Goal: Task Accomplishment & Management: Manage account settings

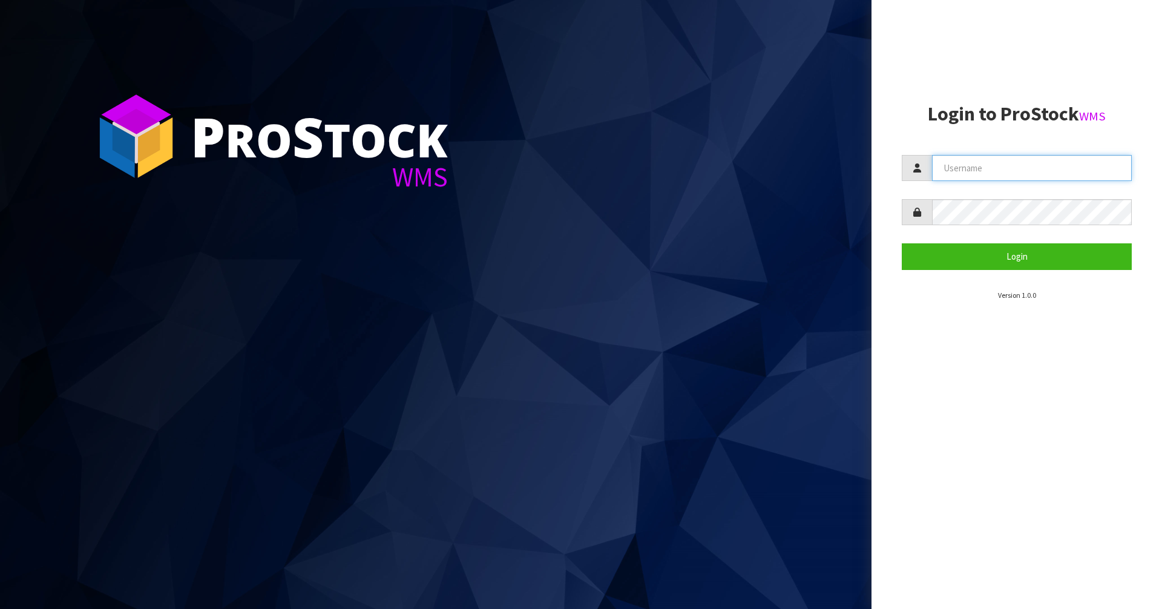
type input "[PERSON_NAME]"
click at [984, 163] on input "[PERSON_NAME]" at bounding box center [1032, 168] width 200 height 26
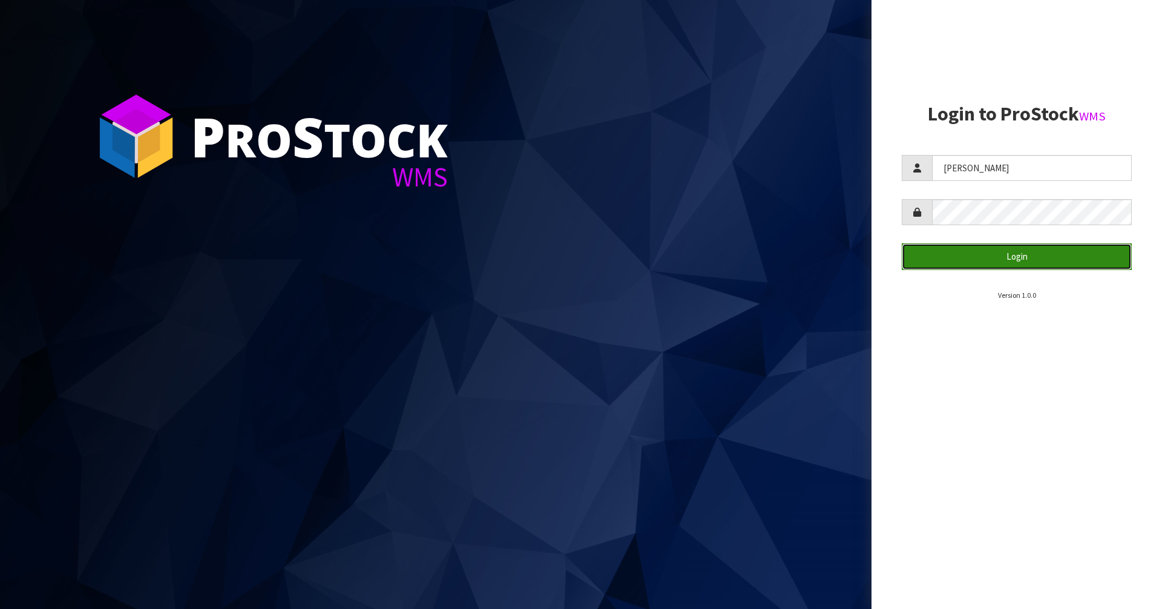
click at [992, 251] on button "Login" at bounding box center [1016, 256] width 230 height 26
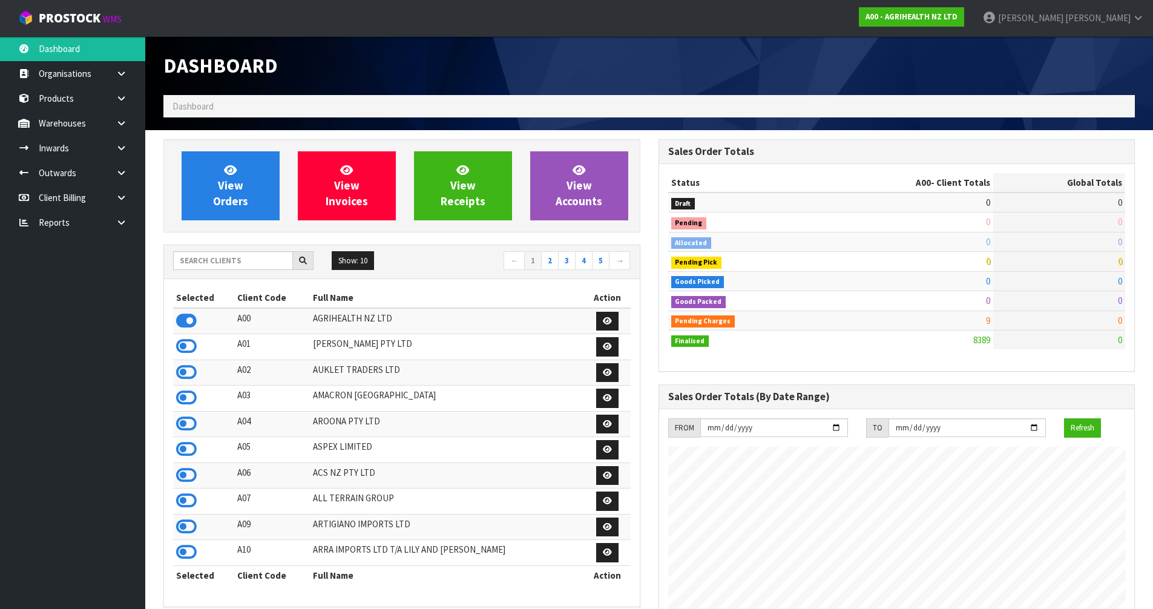
scroll to position [917, 494]
click at [215, 258] on input "text" at bounding box center [233, 260] width 120 height 19
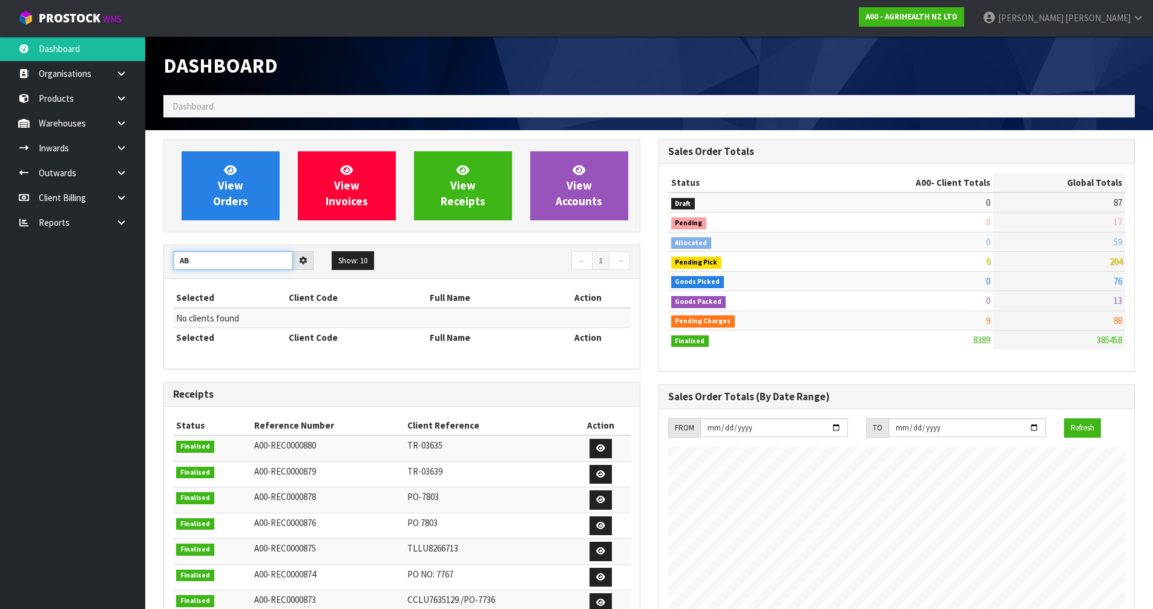
type input "A"
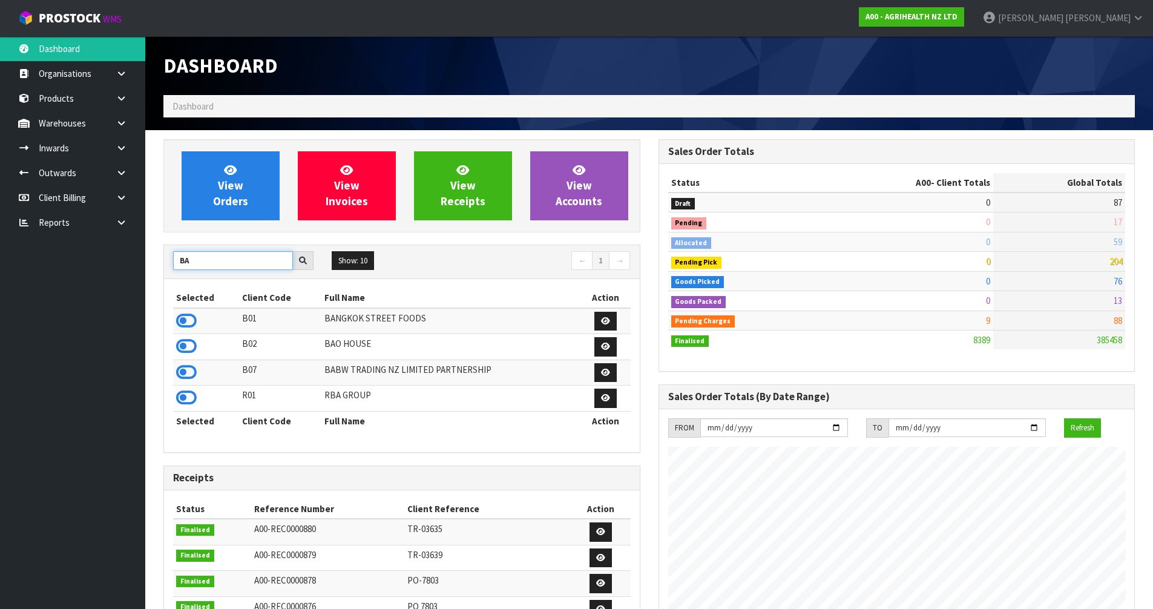
type input "B"
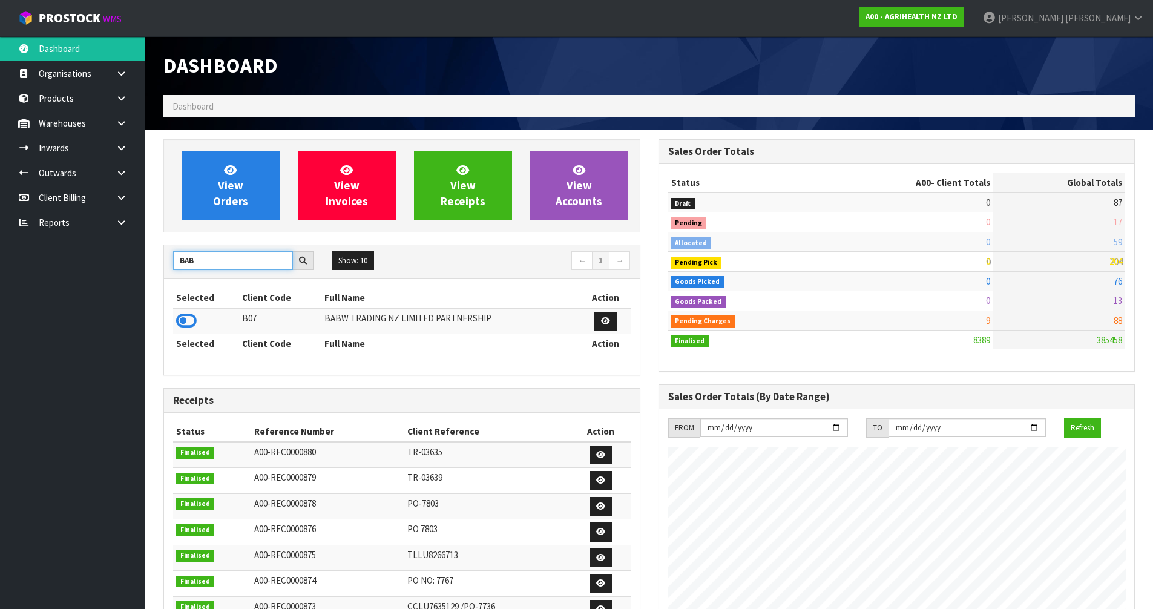
type input "BAB"
click at [191, 310] on td at bounding box center [206, 321] width 66 height 26
click at [189, 321] on icon at bounding box center [186, 321] width 21 height 18
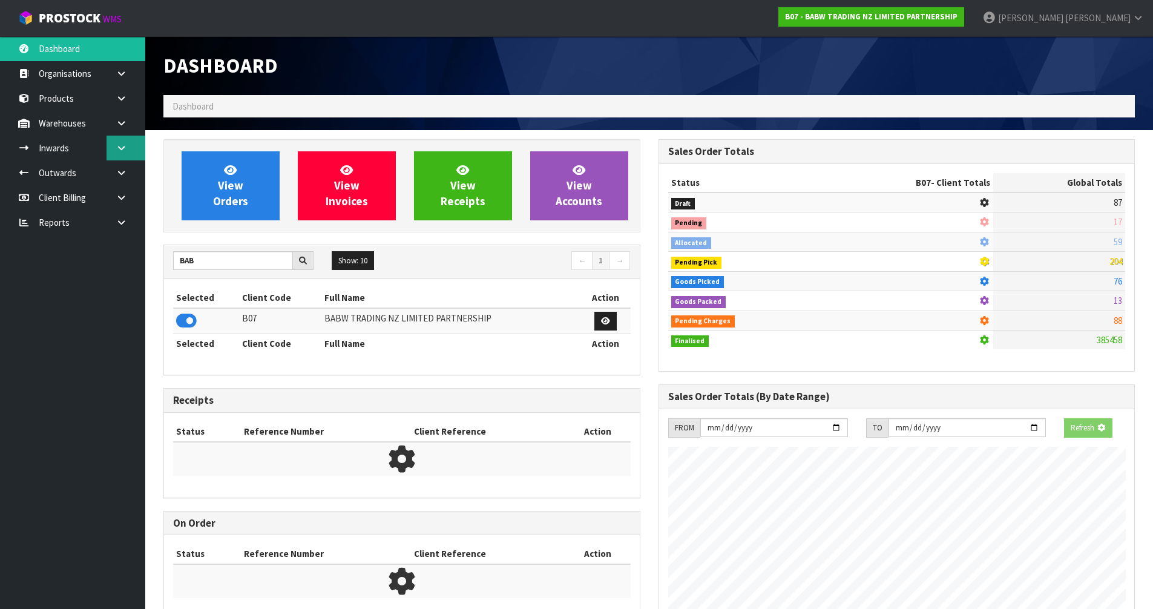
click at [129, 148] on link at bounding box center [125, 148] width 39 height 25
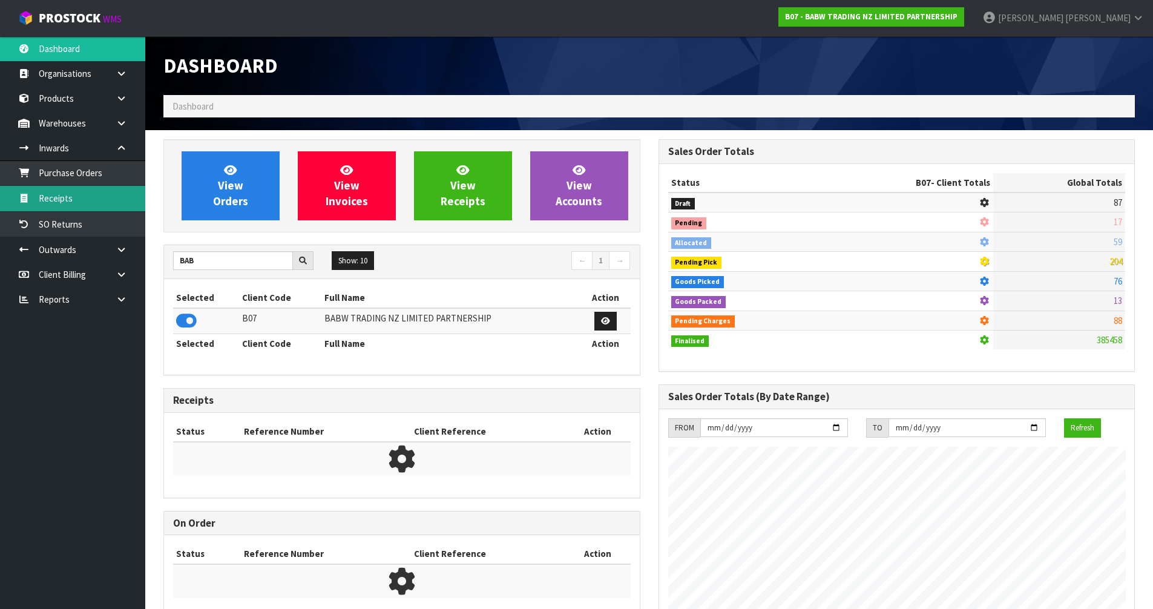
scroll to position [917, 494]
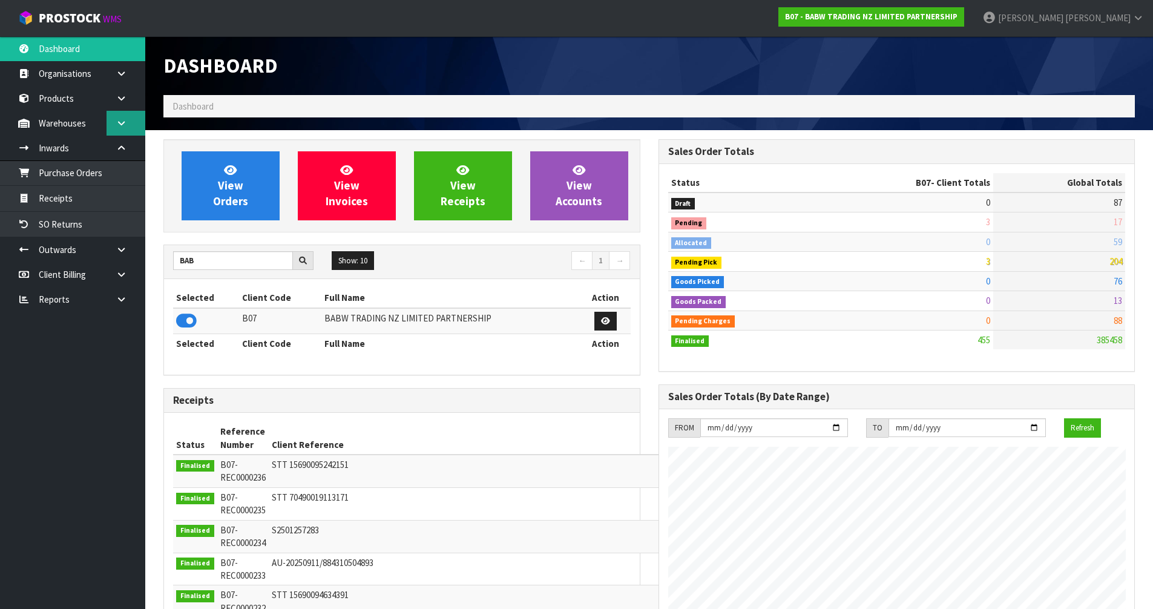
click at [117, 128] on link at bounding box center [125, 123] width 39 height 25
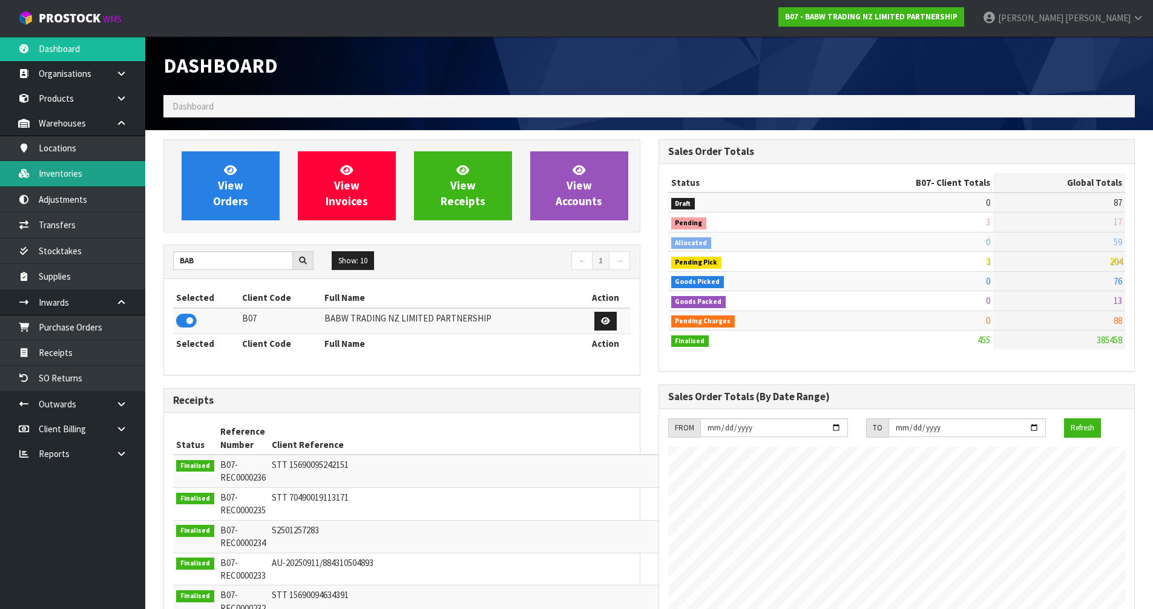
click at [68, 169] on link "Inventories" at bounding box center [72, 173] width 145 height 25
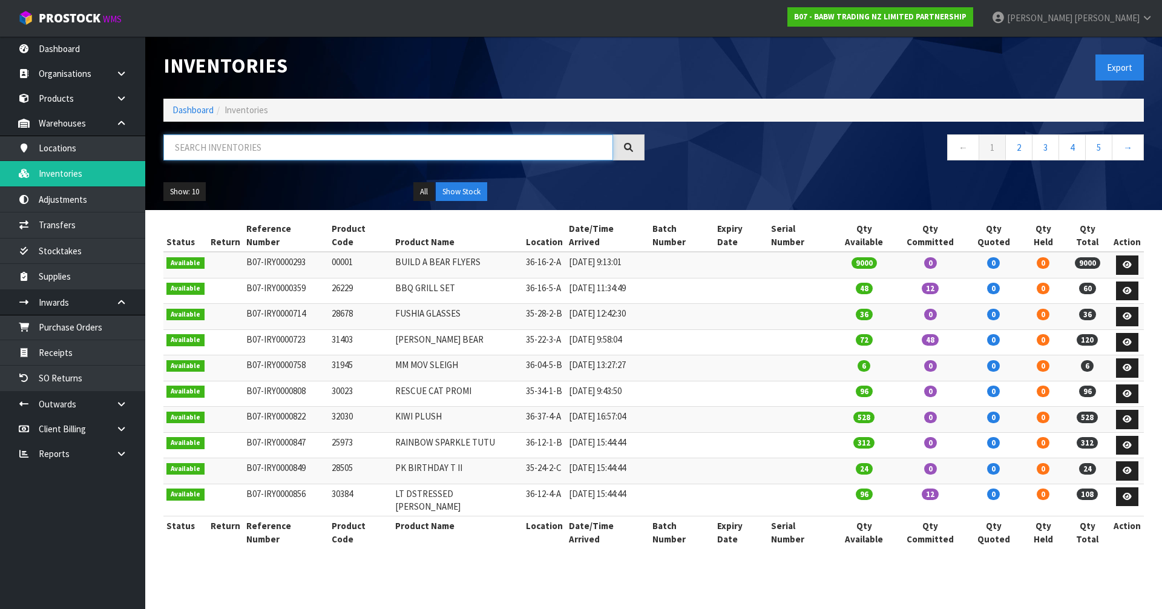
click at [263, 143] on input "text" at bounding box center [388, 147] width 450 height 26
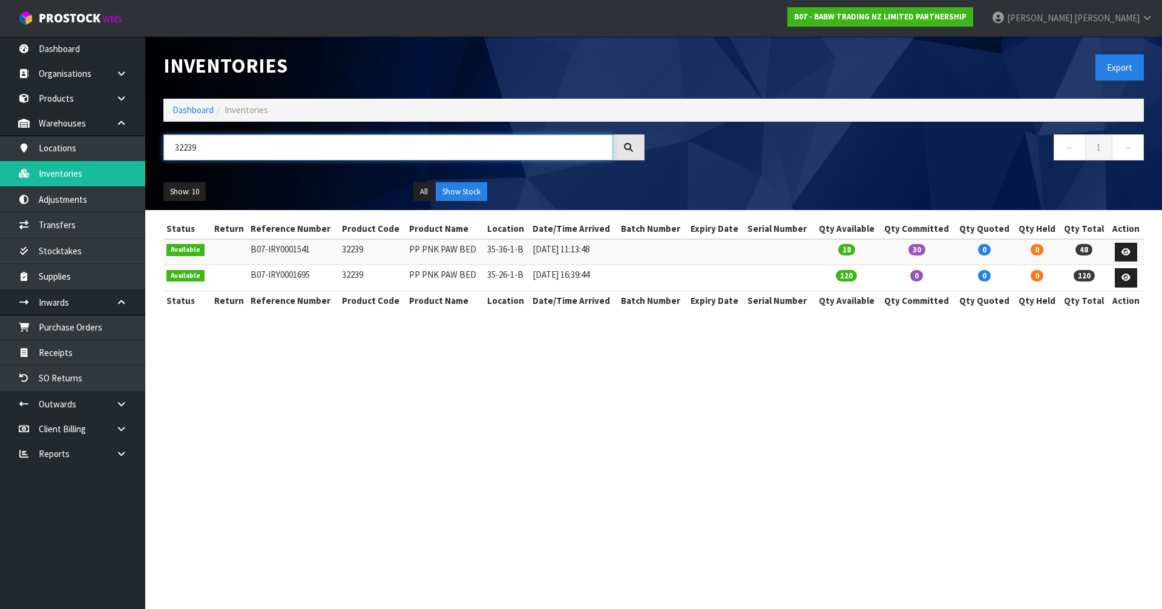
type input "32239"
click at [347, 248] on td "32239" at bounding box center [372, 252] width 67 height 26
copy td "32239"
click at [73, 234] on link "Transfers" at bounding box center [72, 224] width 145 height 25
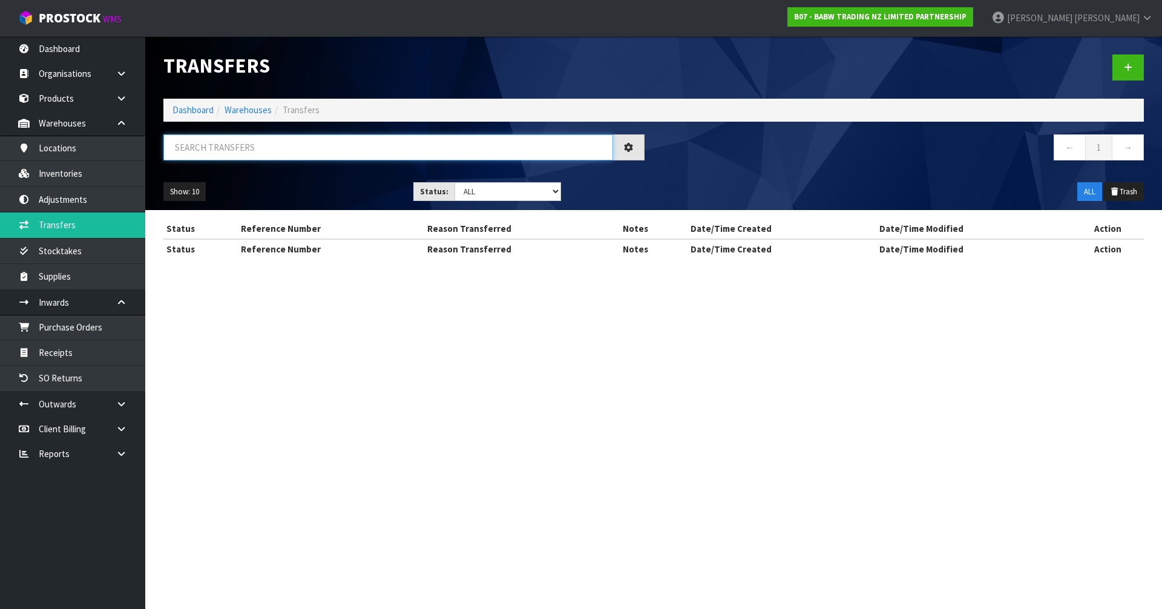
click at [277, 155] on input "text" at bounding box center [388, 147] width 450 height 26
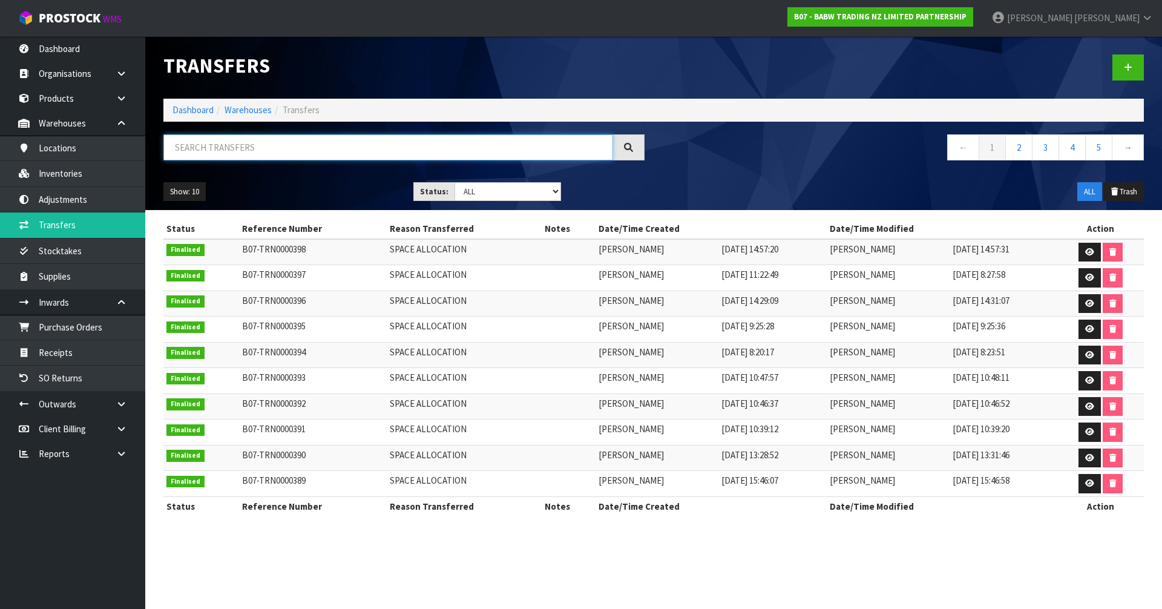
paste input "32239"
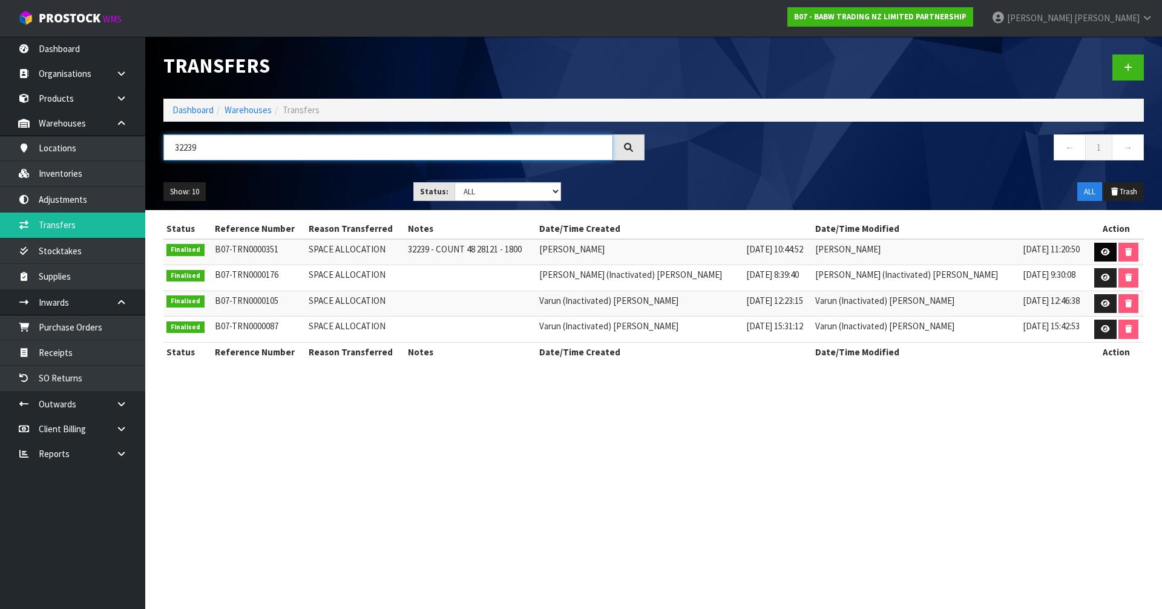
type input "32239"
click at [1102, 253] on icon at bounding box center [1105, 252] width 9 height 8
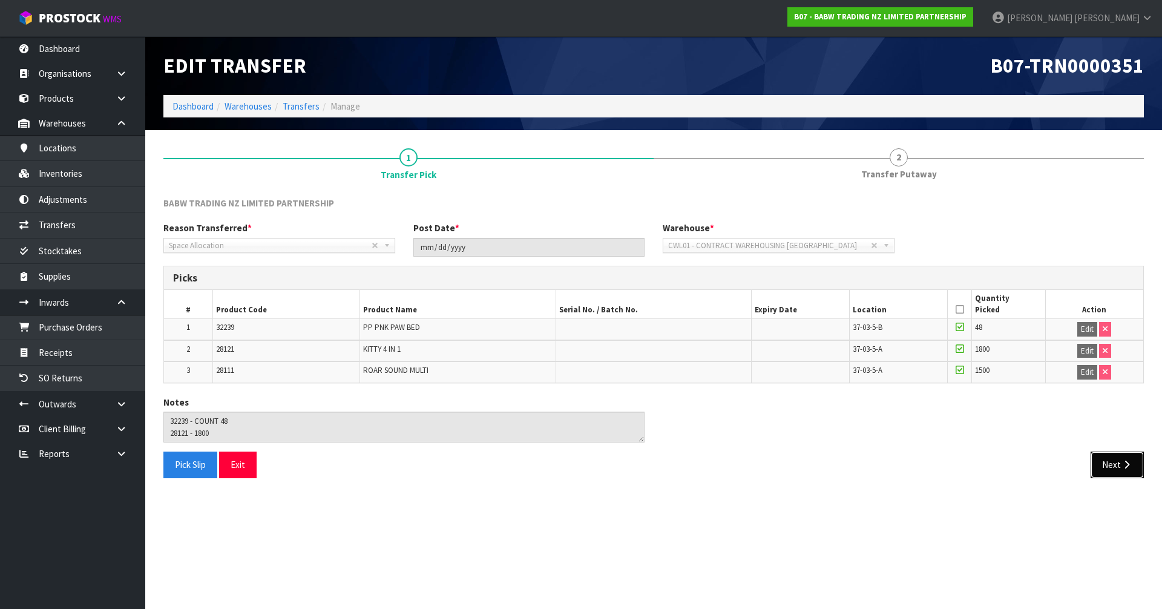
click at [1107, 456] on button "Next" at bounding box center [1116, 464] width 53 height 26
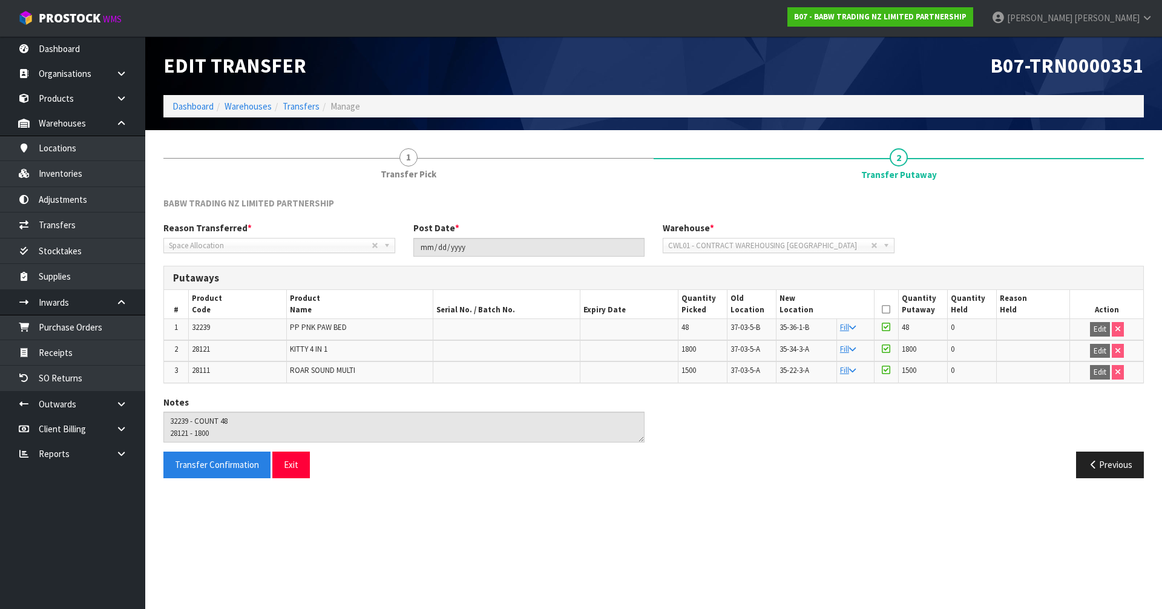
click at [302, 99] on ol "Dashboard Warehouses Transfers Manage" at bounding box center [653, 106] width 980 height 22
click at [302, 103] on link "Transfers" at bounding box center [301, 105] width 37 height 11
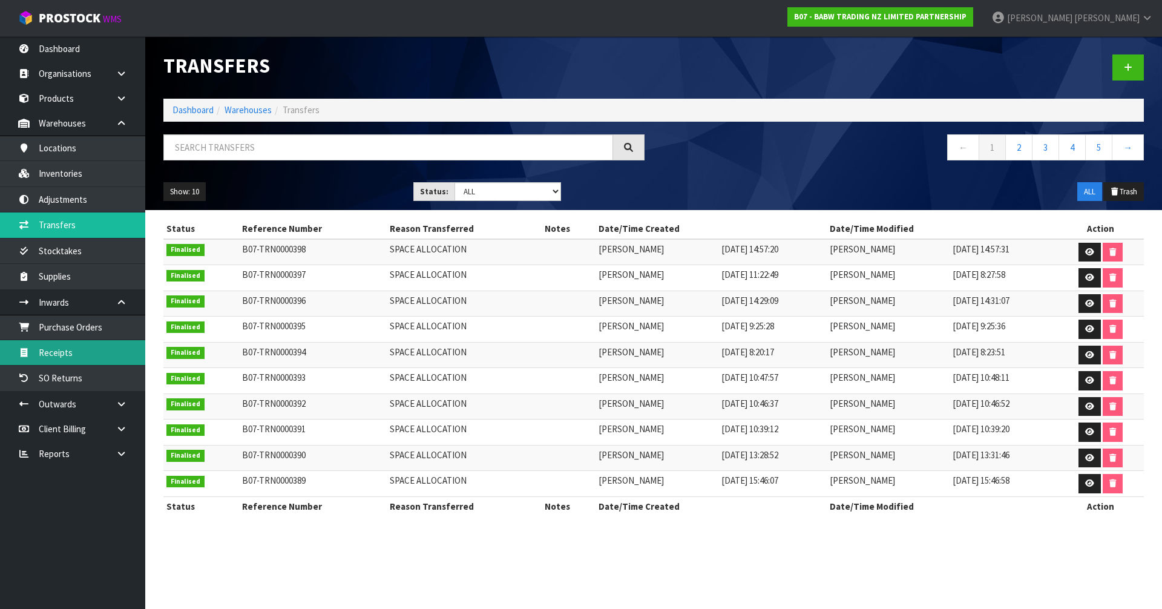
click at [90, 349] on link "Receipts" at bounding box center [72, 352] width 145 height 25
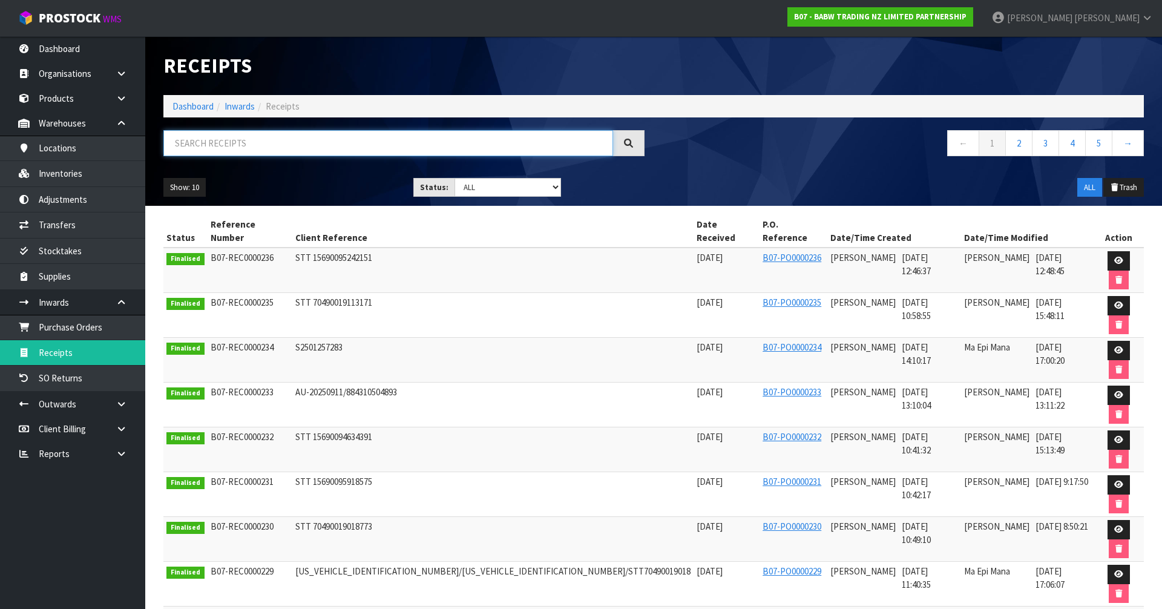
click at [249, 136] on input "text" at bounding box center [388, 143] width 450 height 26
paste input "32239"
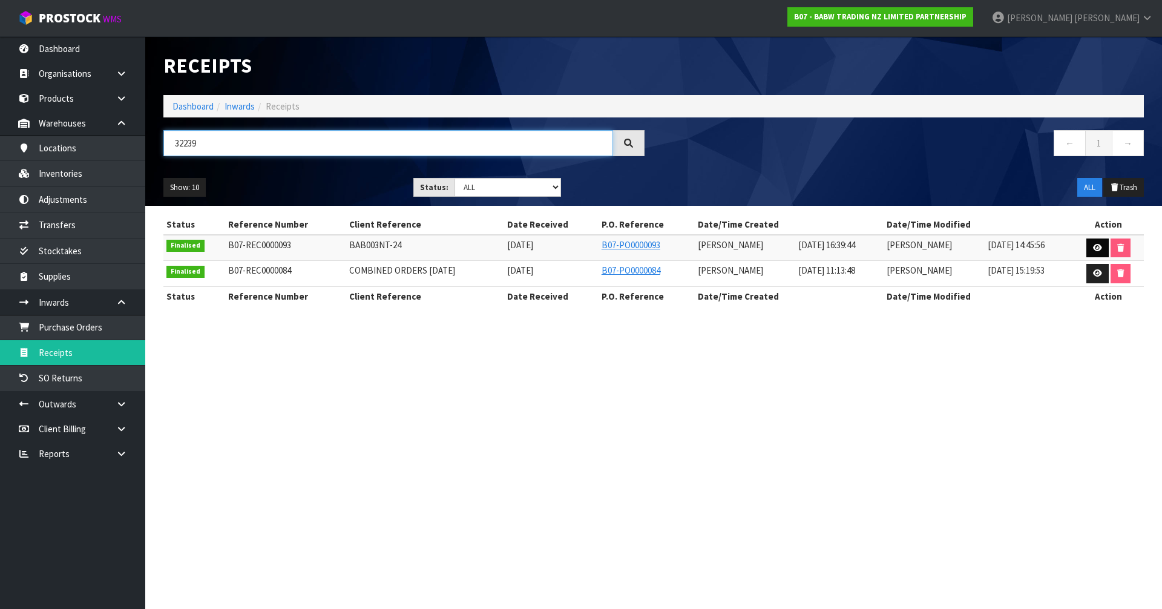
type input "32239"
click at [1101, 244] on icon at bounding box center [1097, 248] width 9 height 8
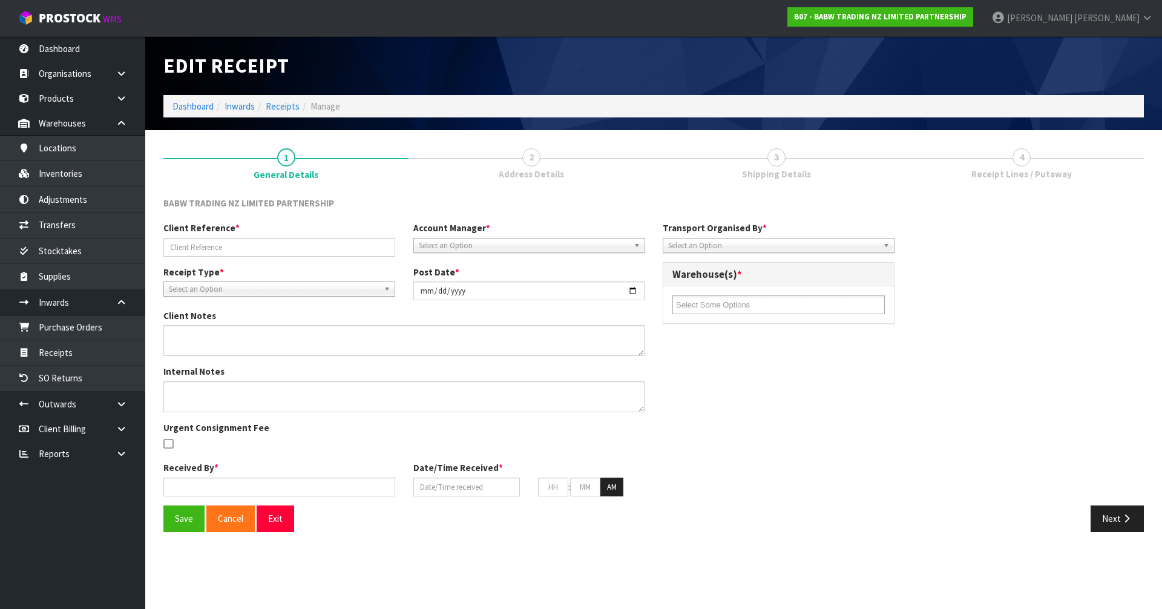
type input "BAB003NT-24"
type input "[DATE]"
type input "[PERSON_NAME]"
type input "[DATE]"
type input "04"
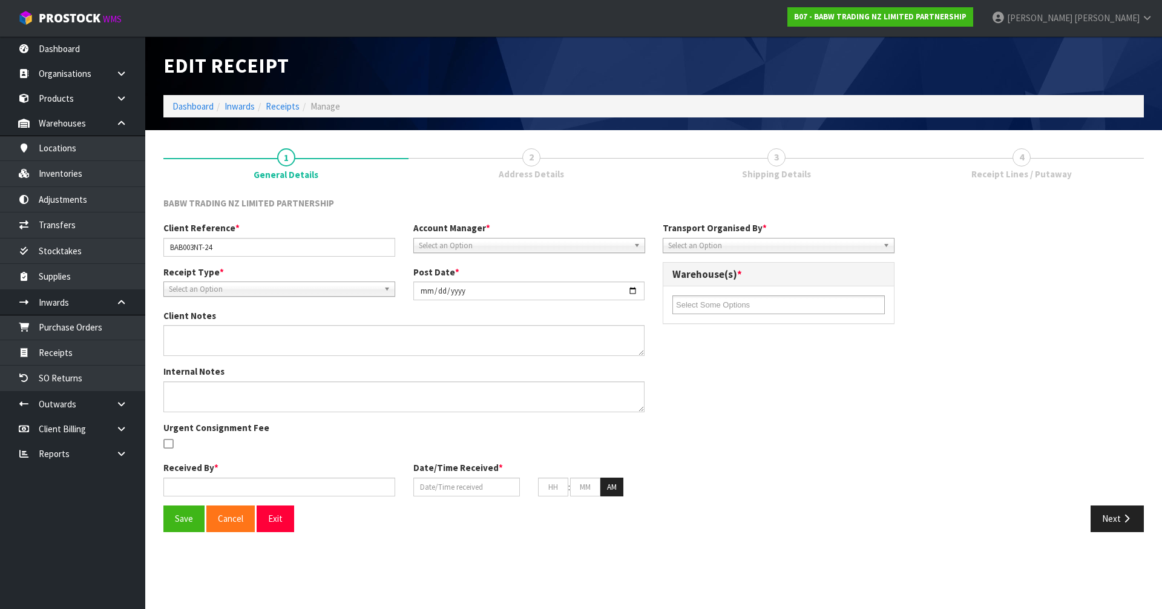
type input "39"
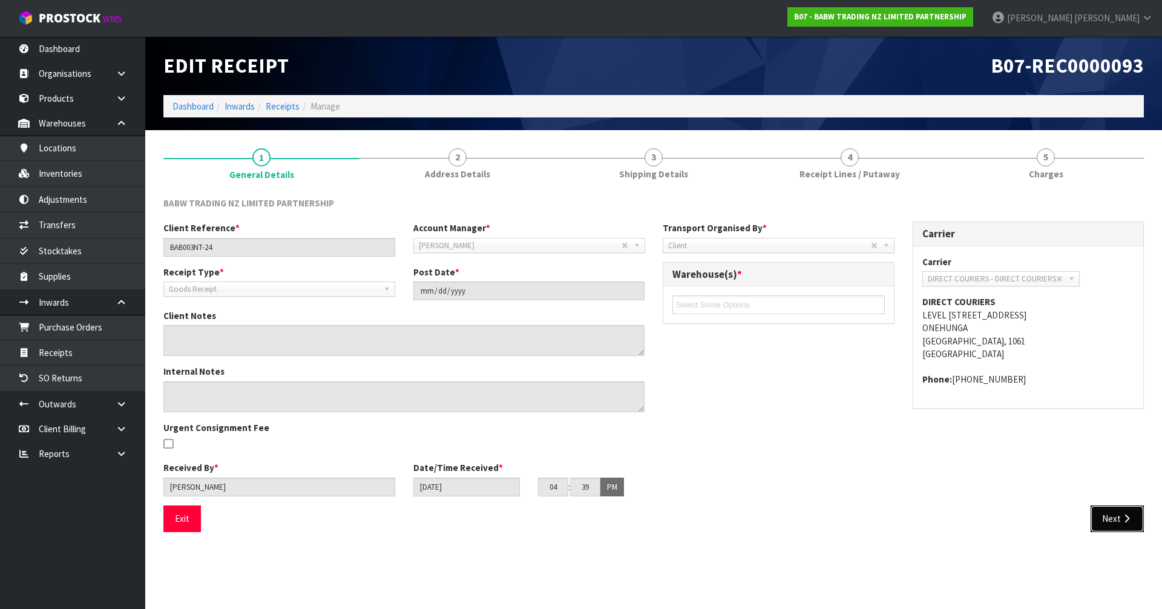
click at [1099, 522] on button "Next" at bounding box center [1116, 518] width 53 height 26
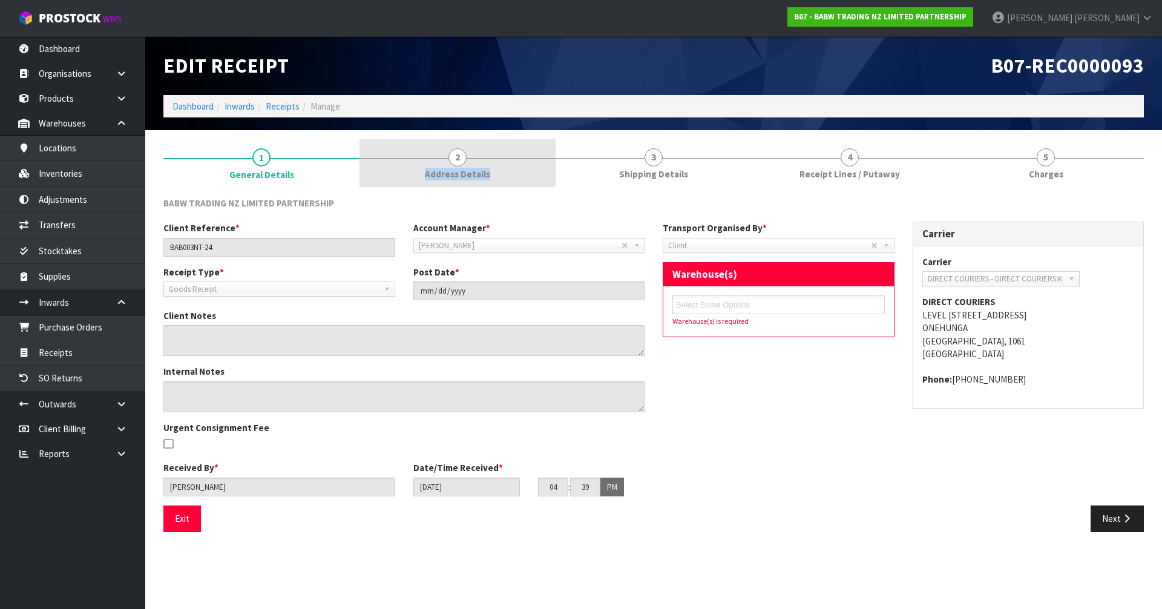
drag, startPoint x: 505, startPoint y: 148, endPoint x: 504, endPoint y: 171, distance: 23.0
click at [504, 171] on section "1 General Details 2 Address Details 3 Shipping Details 4 Receipt Lines / Putawa…" at bounding box center [653, 340] width 1016 height 420
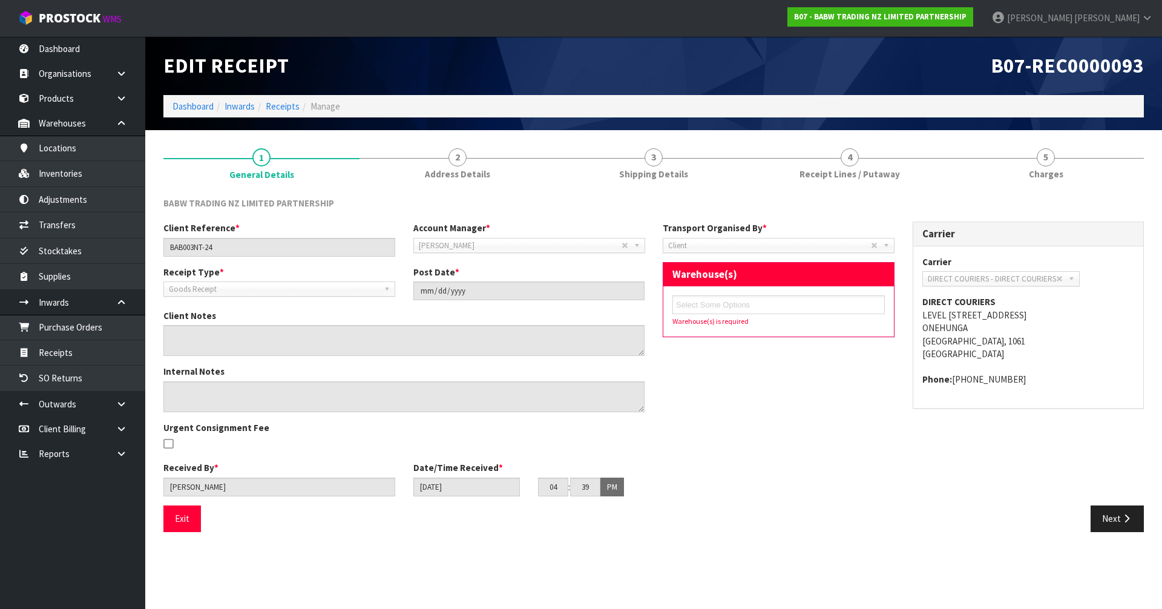
click at [176, 100] on li "Dashboard" at bounding box center [192, 106] width 41 height 13
click at [175, 106] on link "Dashboard" at bounding box center [192, 105] width 41 height 11
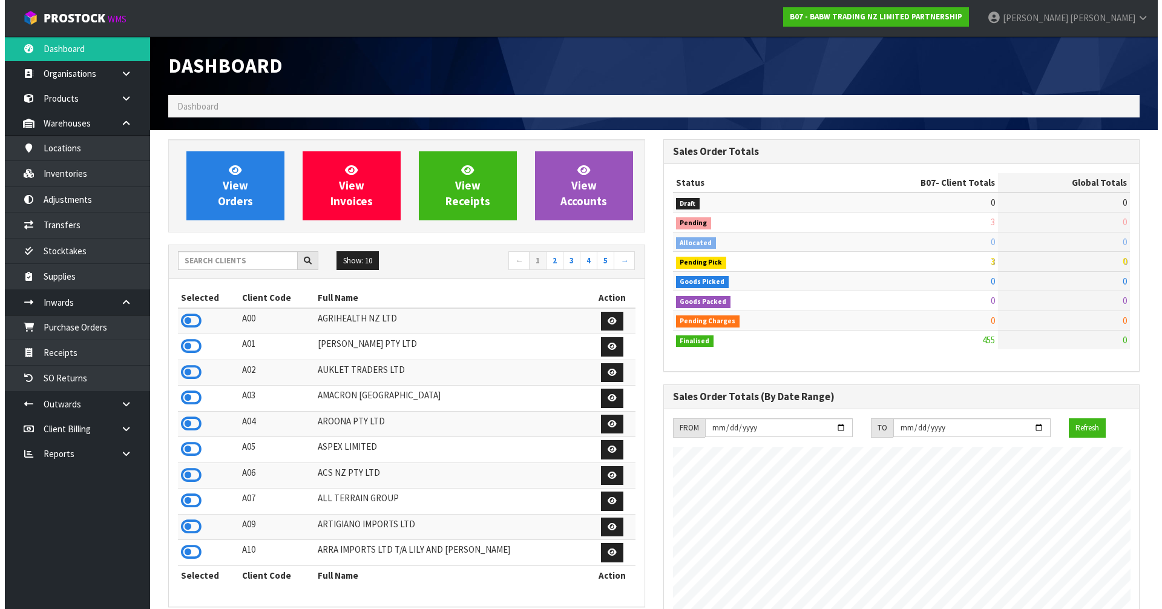
scroll to position [917, 494]
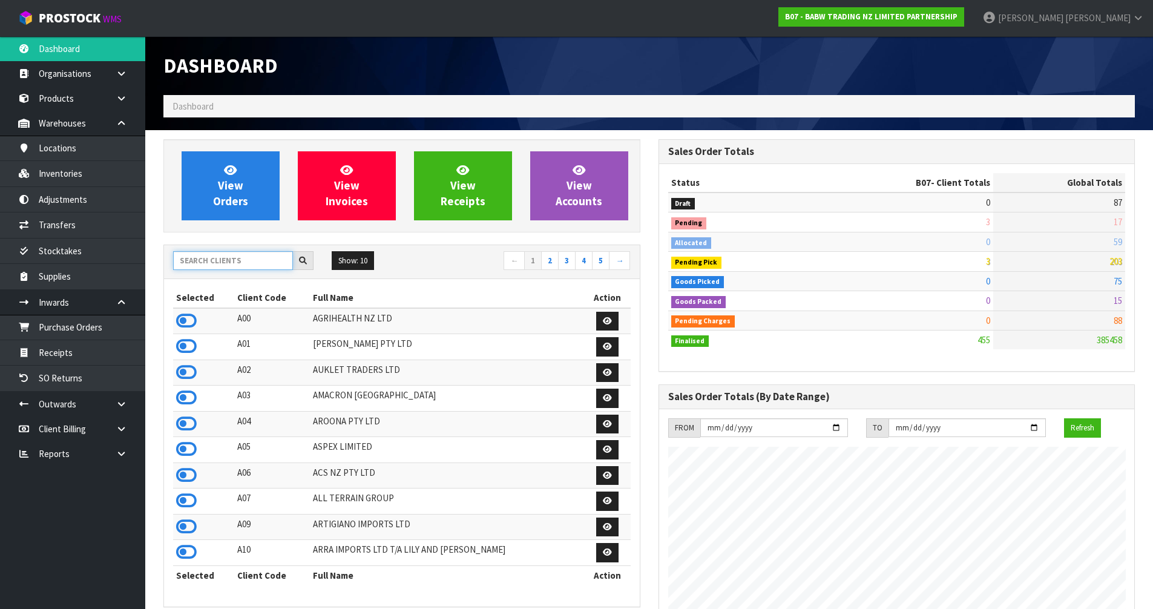
click at [227, 253] on input "text" at bounding box center [233, 260] width 120 height 19
click at [113, 215] on link "Transfers" at bounding box center [72, 224] width 145 height 25
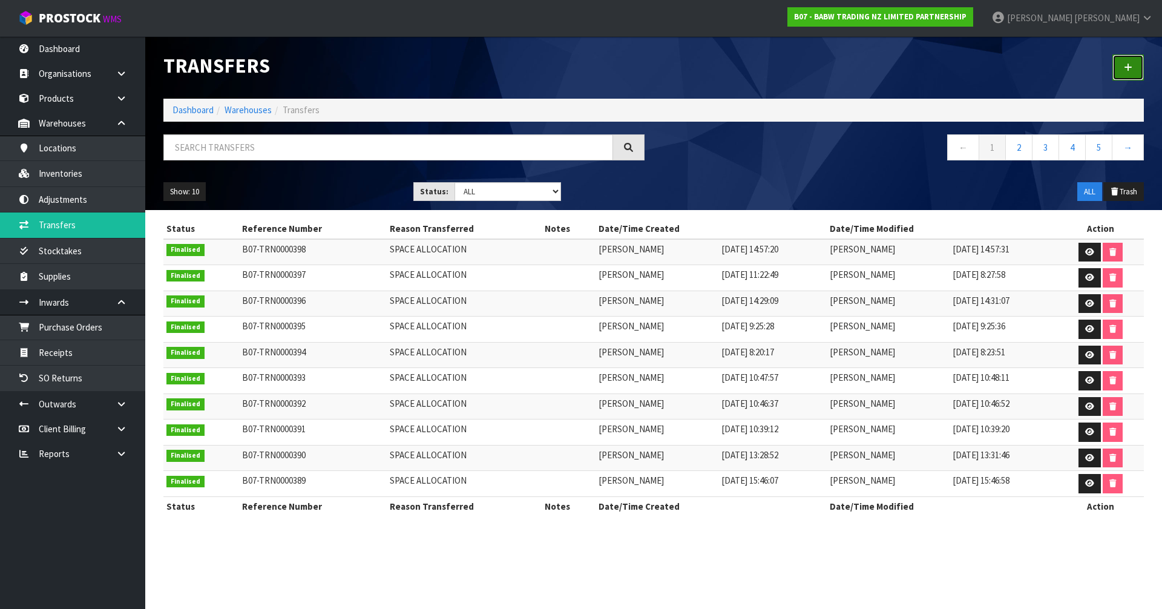
click at [1134, 65] on link at bounding box center [1127, 67] width 31 height 26
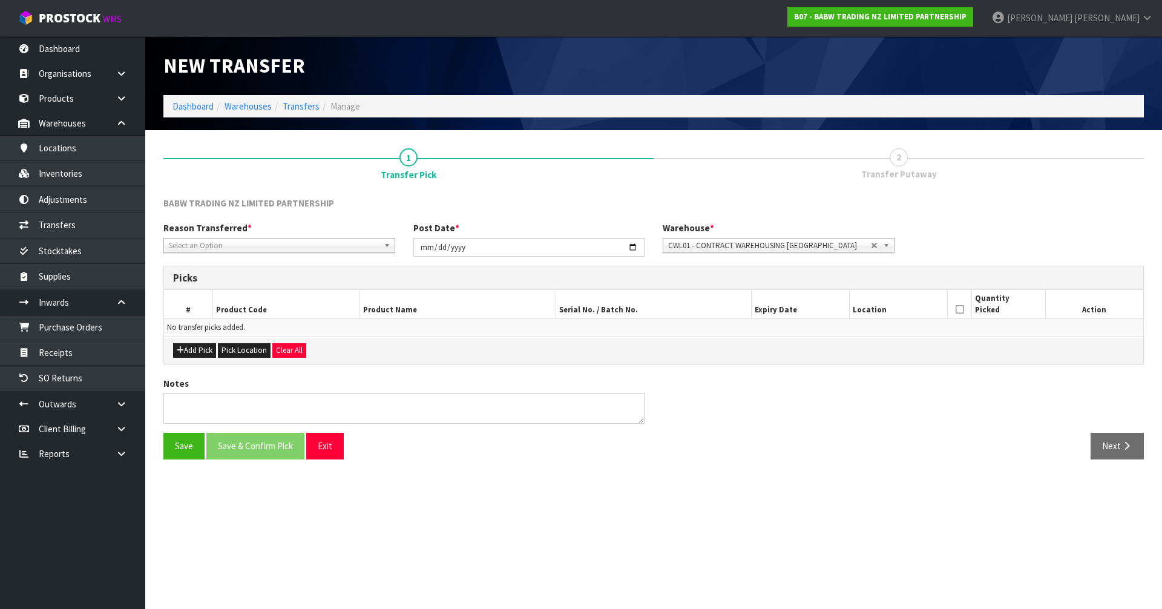
click at [264, 240] on span "Select an Option" at bounding box center [274, 245] width 210 height 15
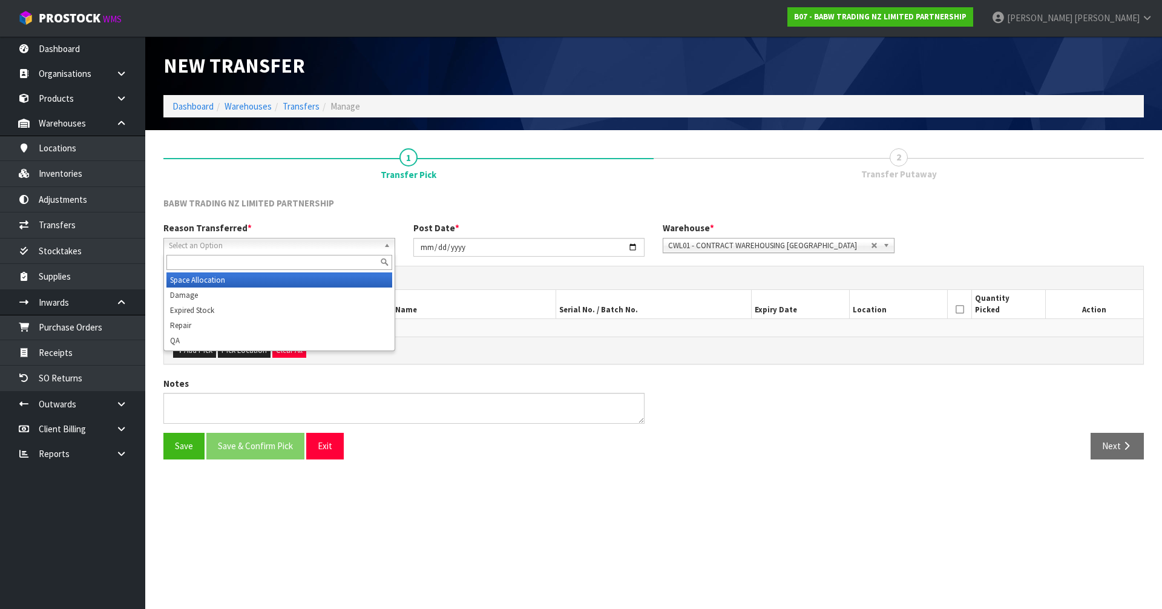
click at [218, 284] on li "Space Allocation" at bounding box center [279, 279] width 226 height 15
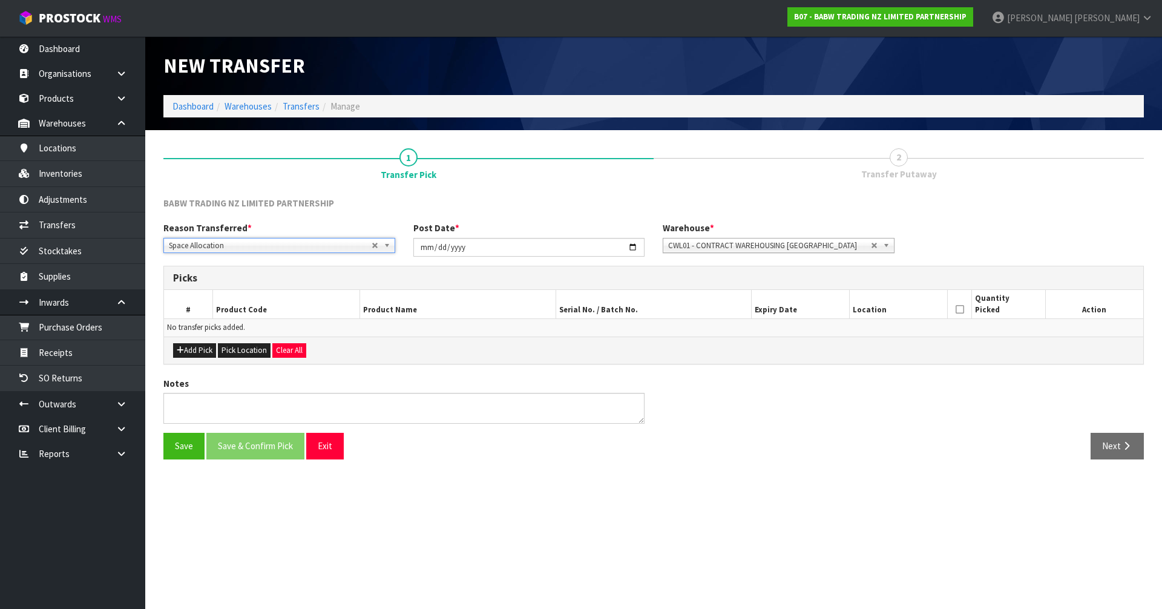
click at [198, 359] on div "Add Pick Pick Location Clear All" at bounding box center [653, 349] width 979 height 27
click at [198, 353] on button "Add Pick" at bounding box center [194, 350] width 43 height 15
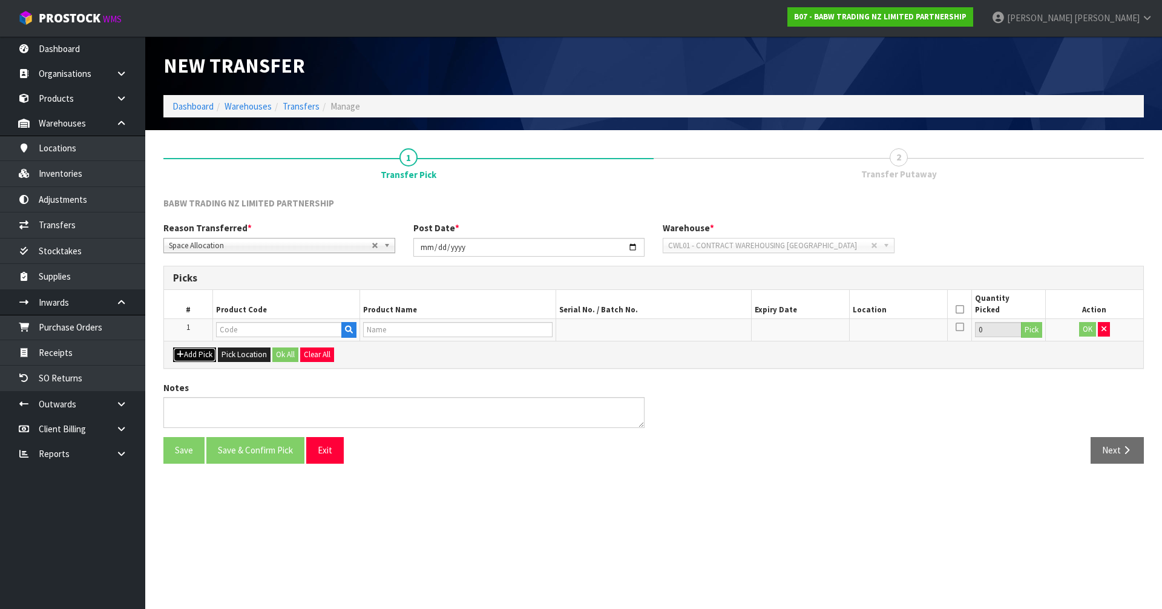
click at [206, 353] on button "Add Pick" at bounding box center [194, 354] width 43 height 15
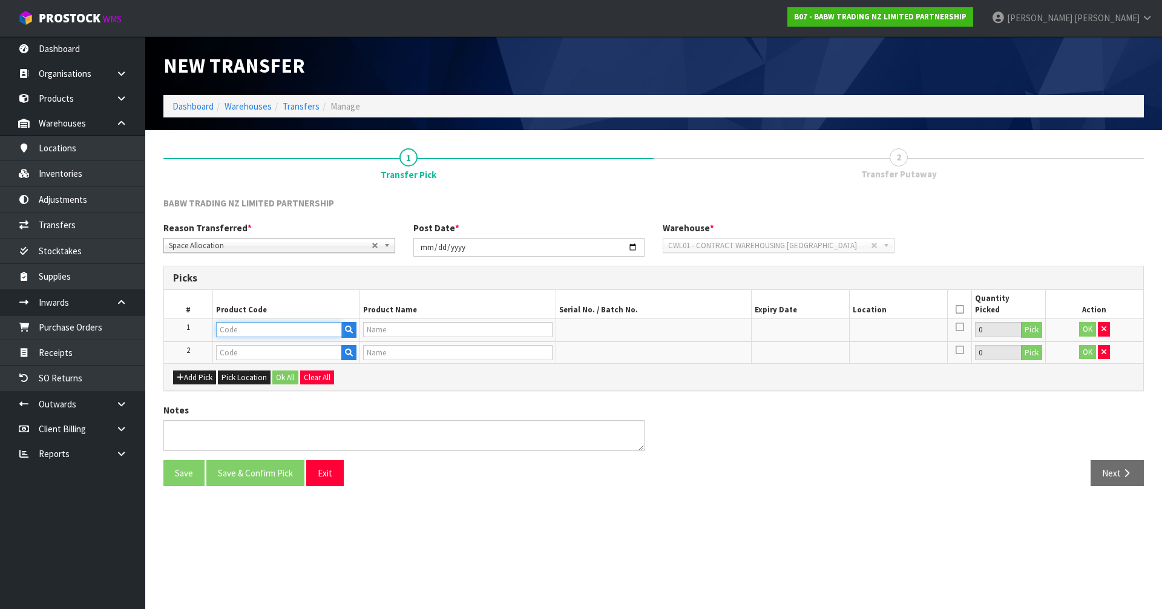
click at [244, 335] on input "text" at bounding box center [279, 329] width 126 height 15
type input "32239"
type input "PP PNK PAW BED"
type input "32239"
click at [1102, 354] on icon "button" at bounding box center [1103, 352] width 5 height 8
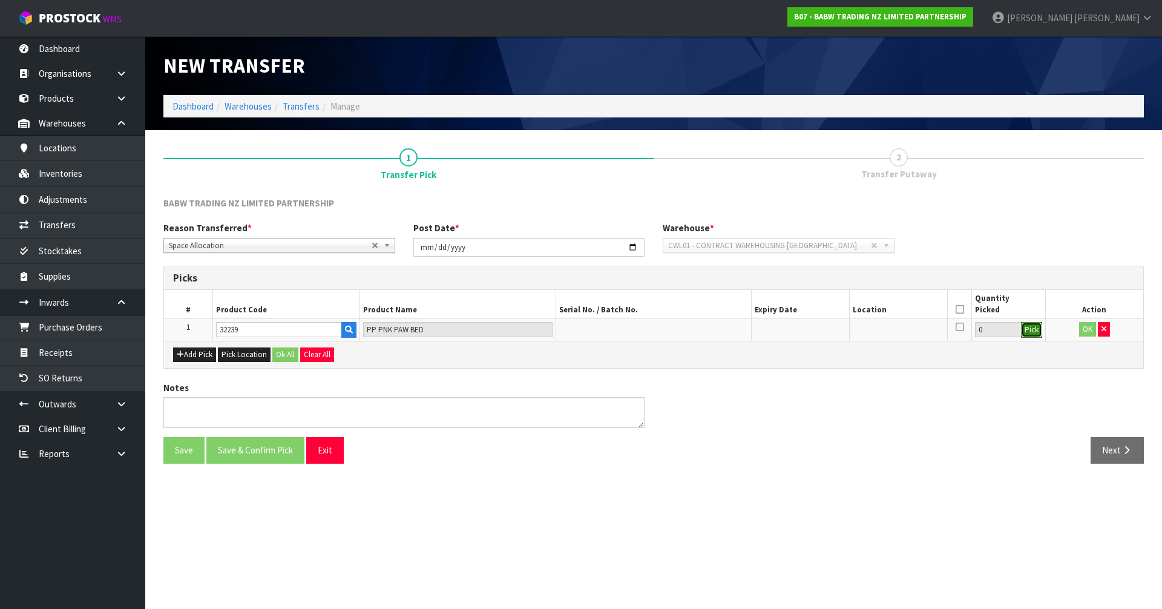
click at [1036, 332] on button "Pick" at bounding box center [1031, 330] width 21 height 16
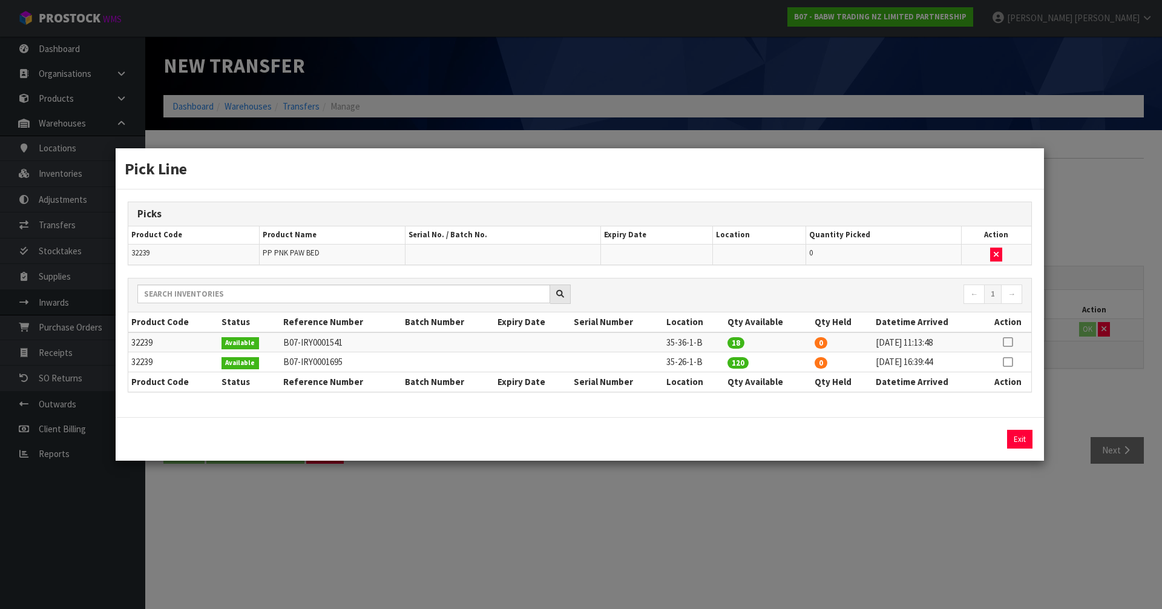
click at [1006, 355] on td at bounding box center [1007, 362] width 47 height 20
click at [1007, 362] on icon at bounding box center [1008, 362] width 10 height 1
click at [979, 437] on button "Assign Pick" at bounding box center [978, 439] width 50 height 19
type input "120"
click at [1004, 342] on icon at bounding box center [1008, 342] width 10 height 1
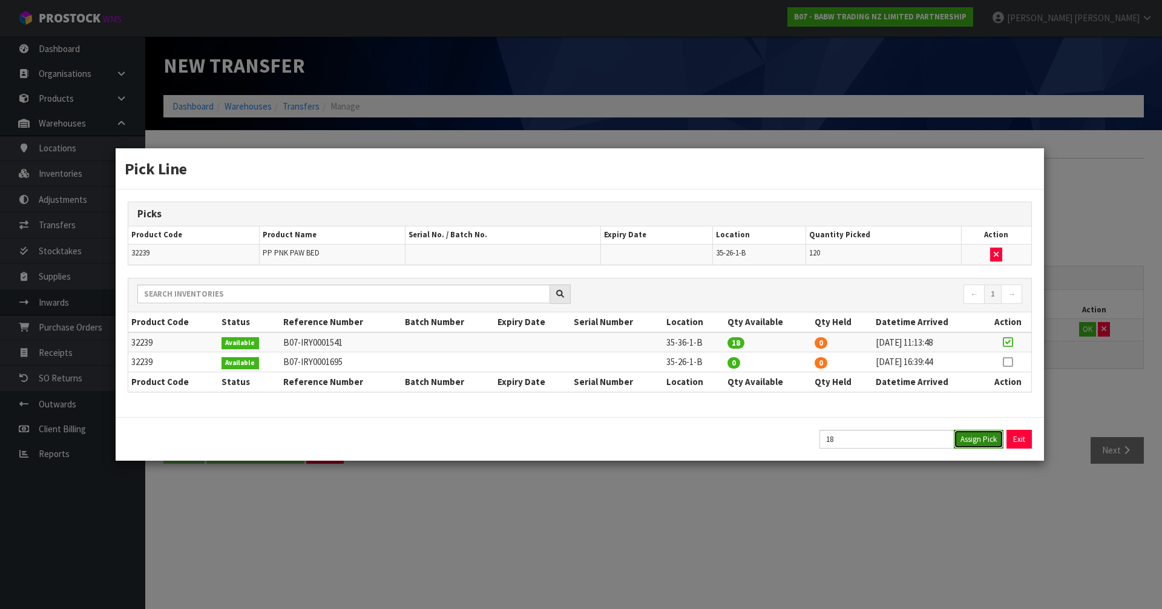
click at [974, 436] on button "Assign Pick" at bounding box center [978, 439] width 50 height 19
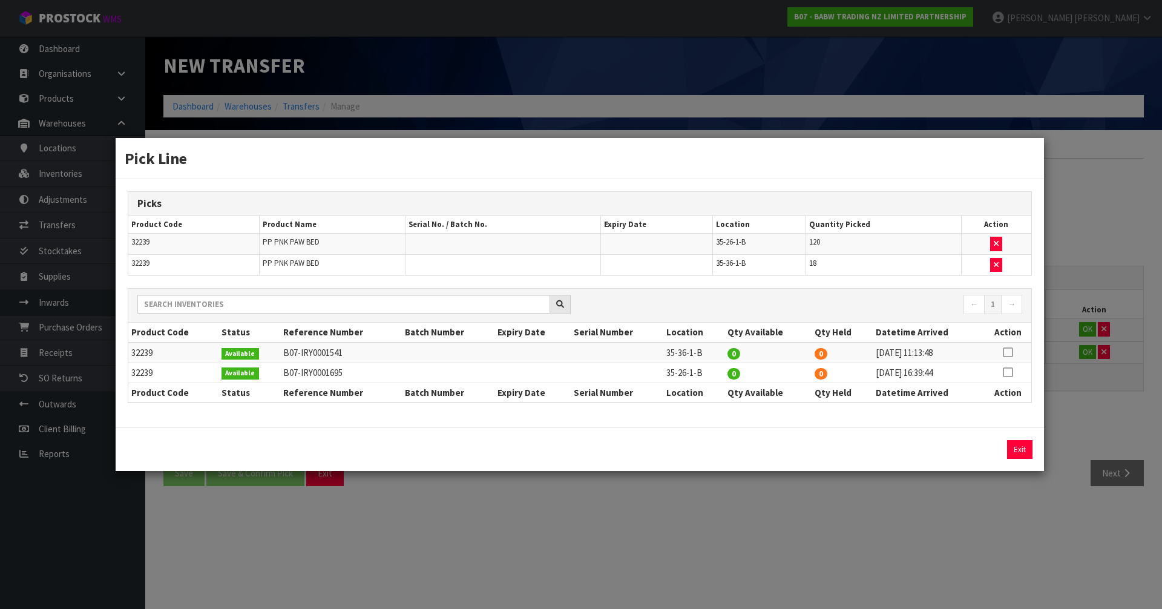
click at [1074, 377] on div "Pick Line Picks Product Code Product Name Serial No. / Batch No. Expiry Date Lo…" at bounding box center [581, 304] width 1162 height 609
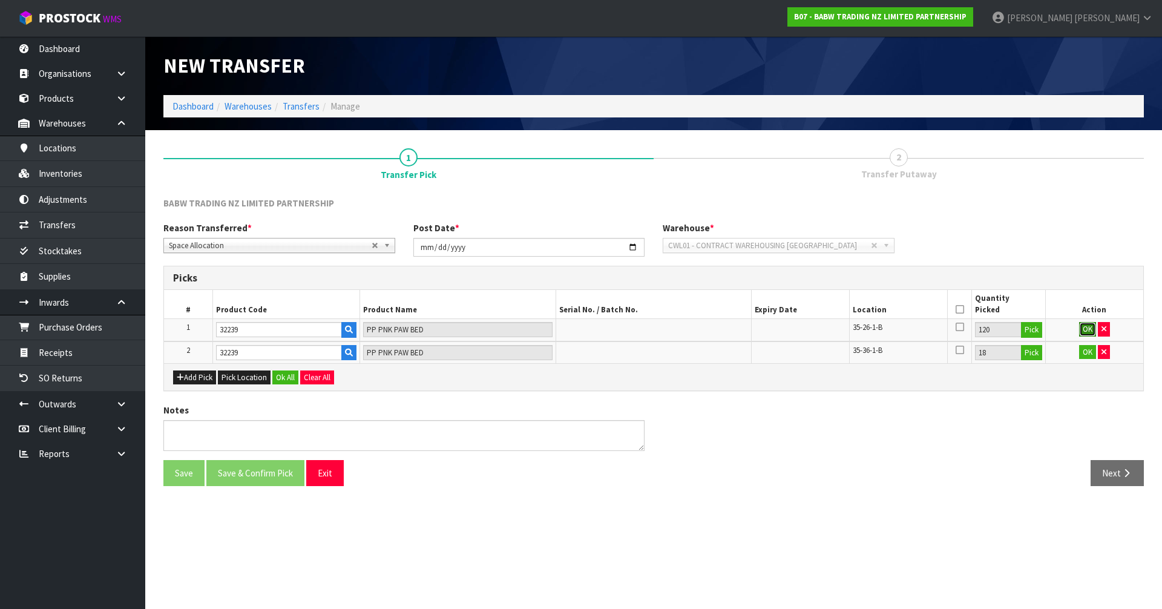
click at [1084, 324] on button "OK" at bounding box center [1087, 329] width 17 height 15
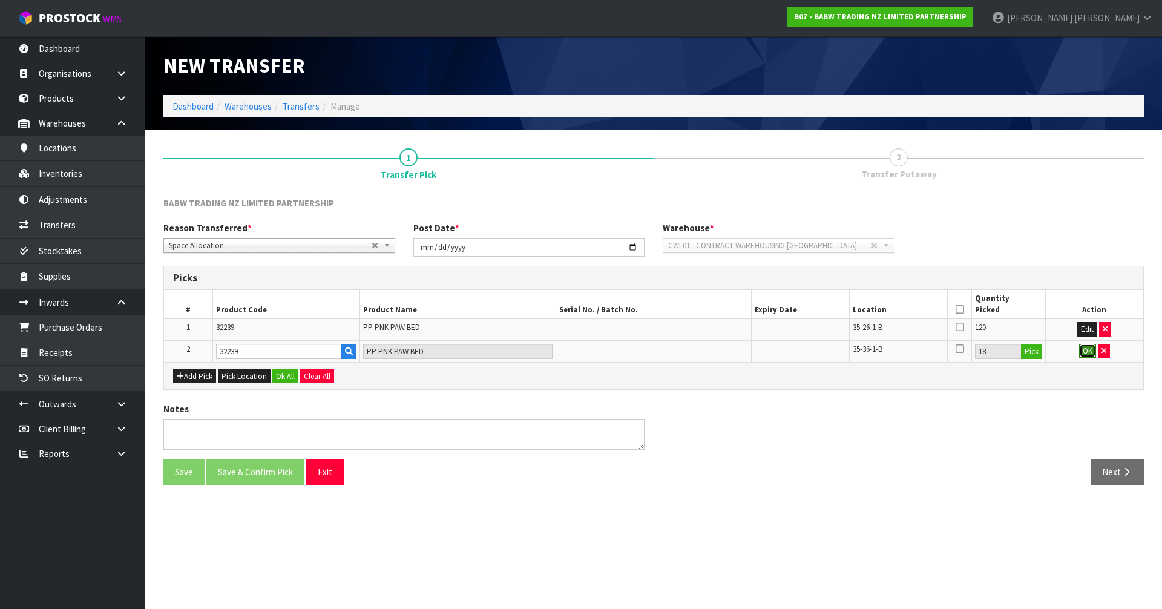
click at [1087, 347] on button "OK" at bounding box center [1087, 351] width 17 height 15
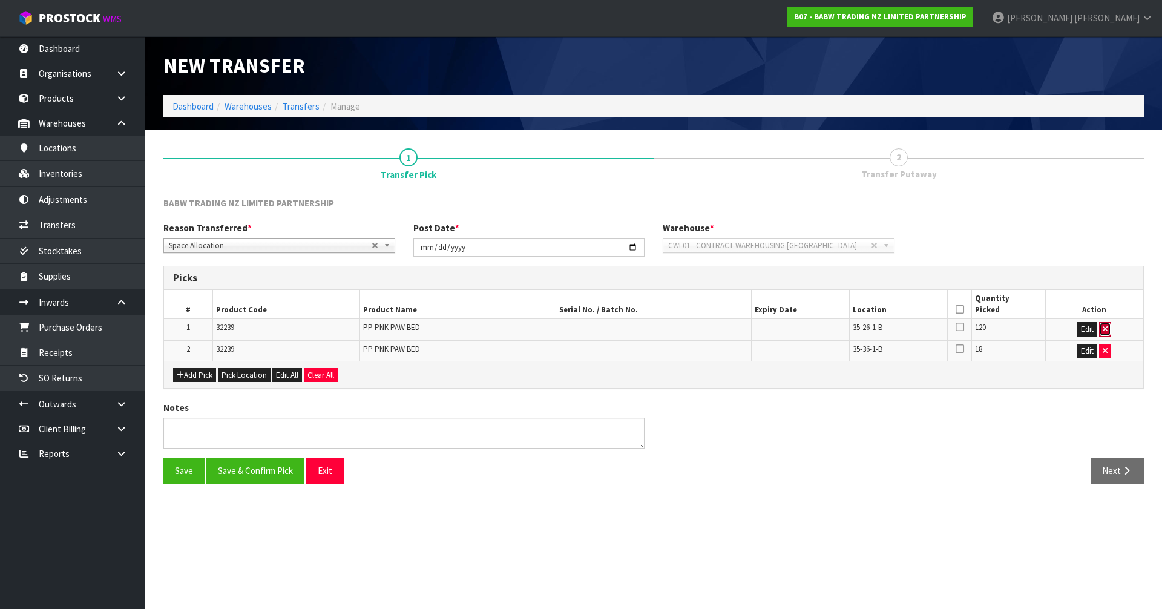
click at [1109, 331] on button "button" at bounding box center [1105, 329] width 12 height 15
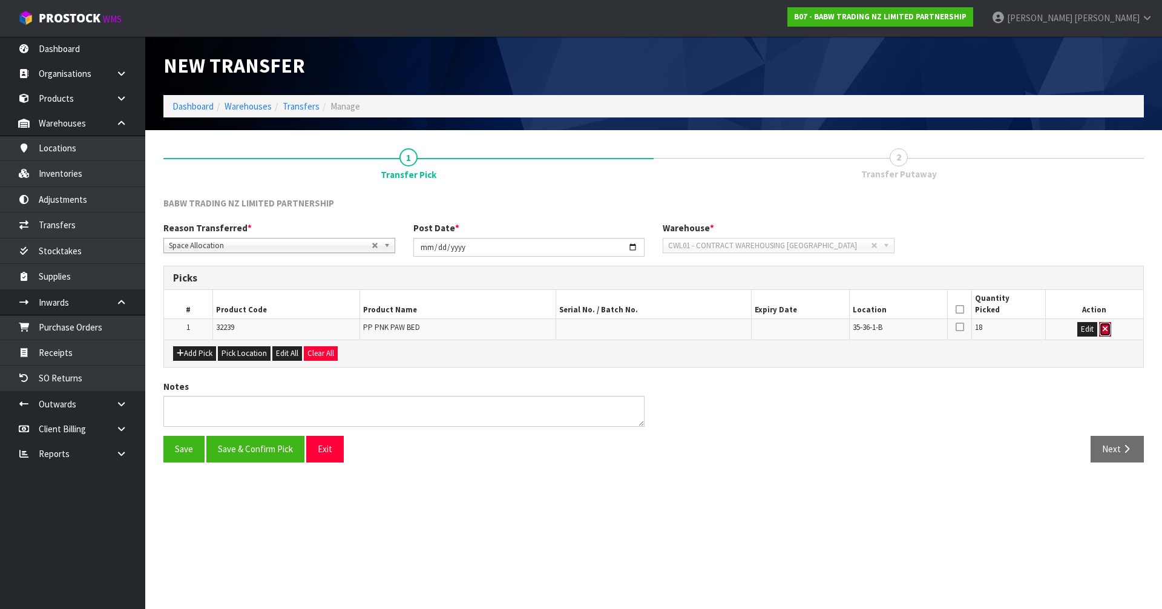
click at [1108, 332] on button "button" at bounding box center [1105, 329] width 12 height 15
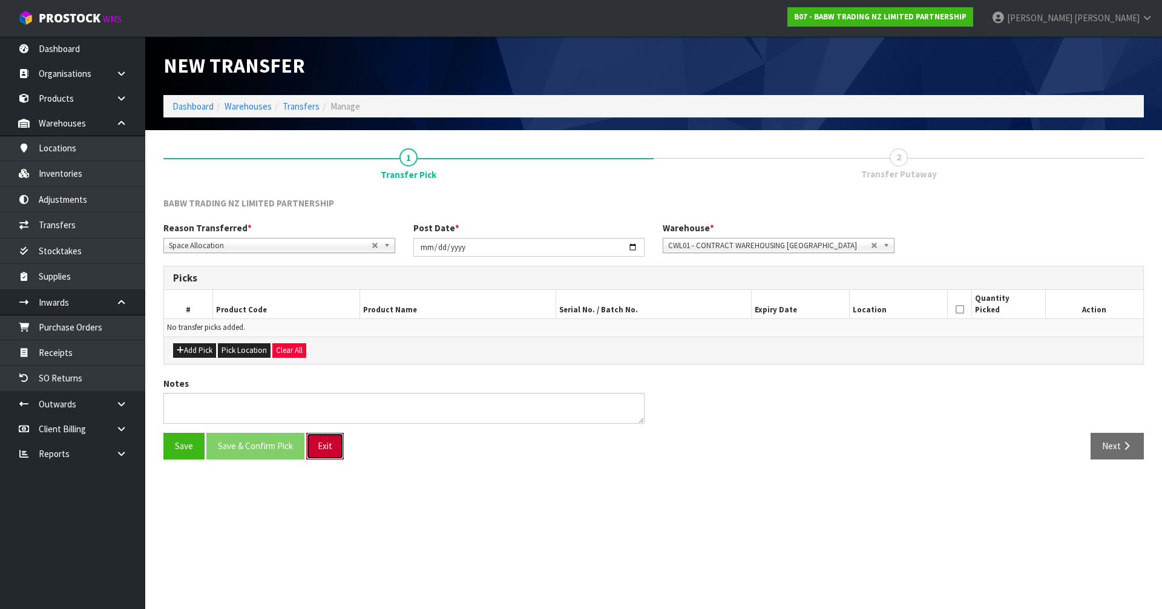
click at [321, 445] on button "Exit" at bounding box center [325, 446] width 38 height 26
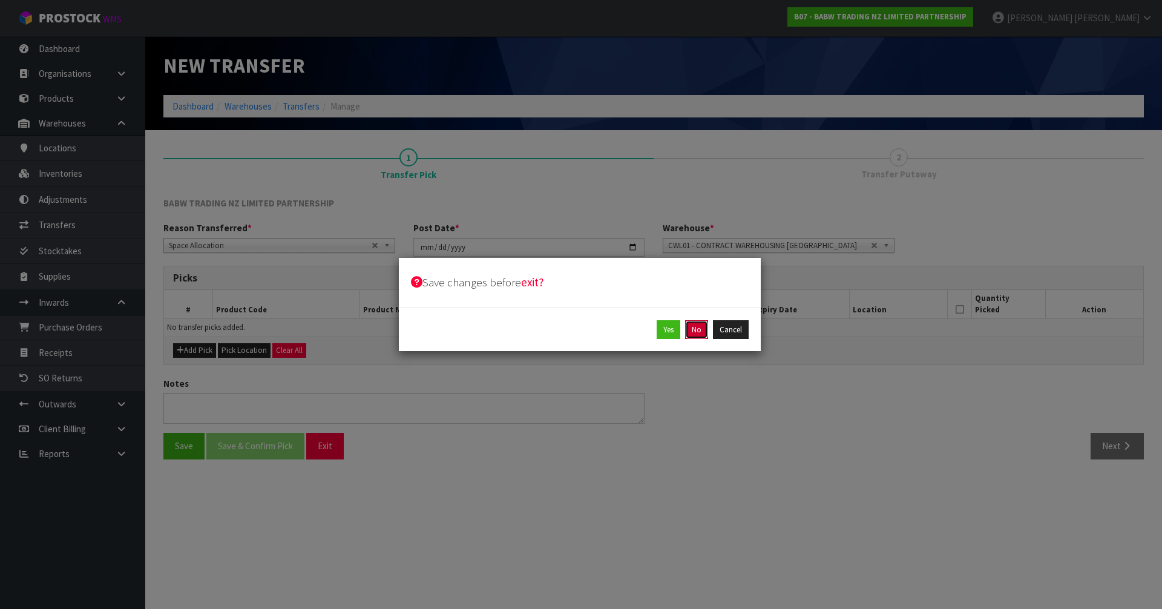
click at [700, 324] on button "No" at bounding box center [696, 329] width 23 height 19
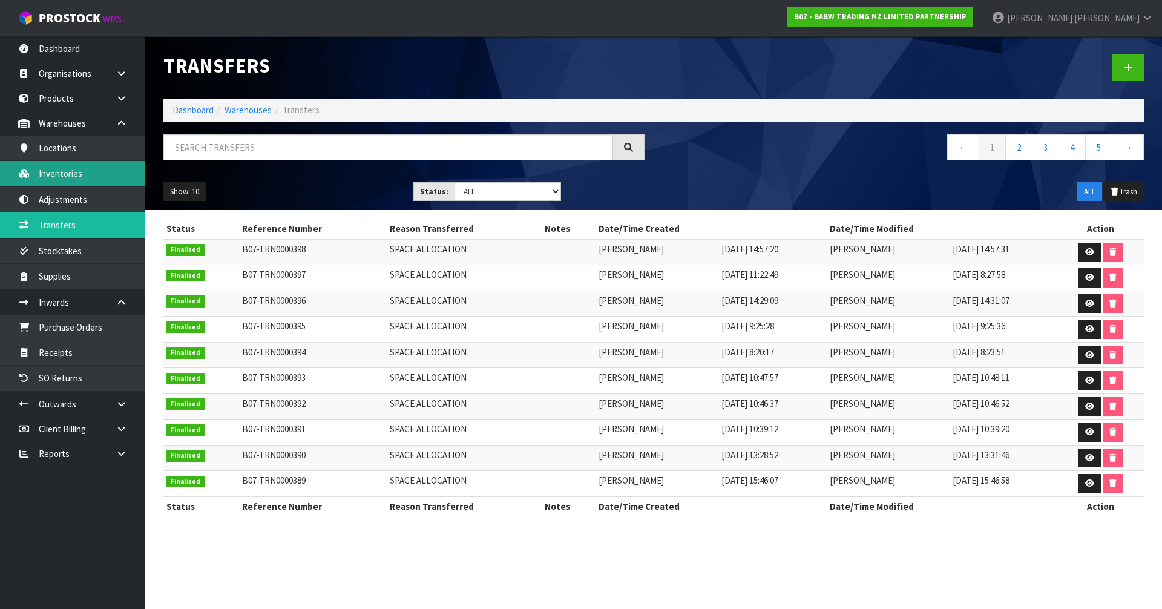
click at [70, 176] on link "Inventories" at bounding box center [72, 173] width 145 height 25
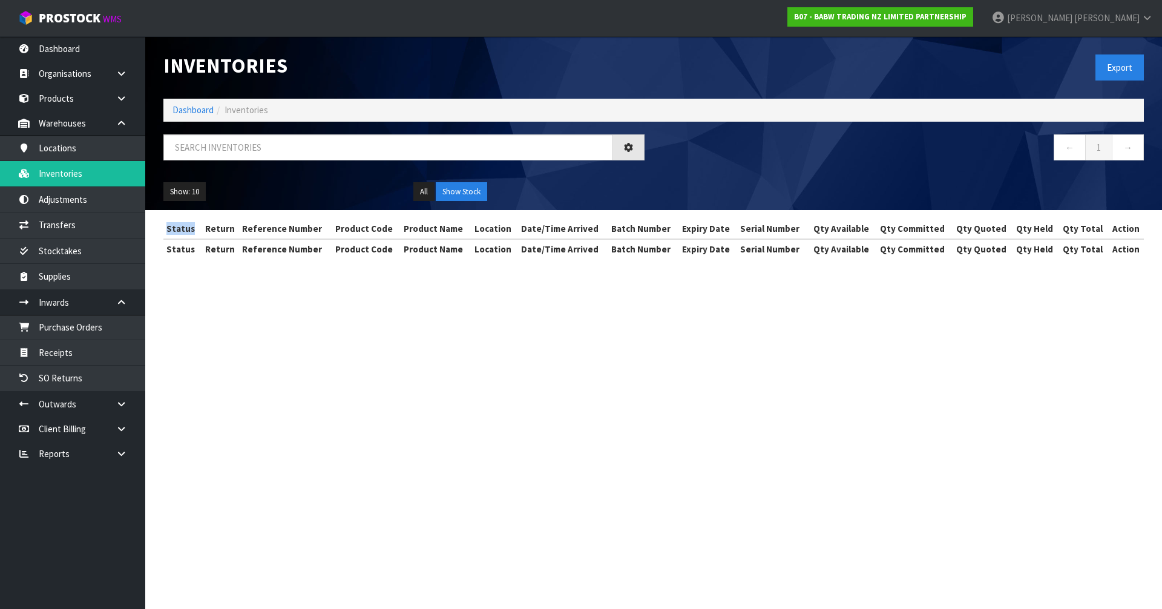
click at [70, 176] on div "Inventories Export Dashboard Inventories ← 1 → Show: 10 5 10 25 50 All Show Sto…" at bounding box center [581, 140] width 1162 height 280
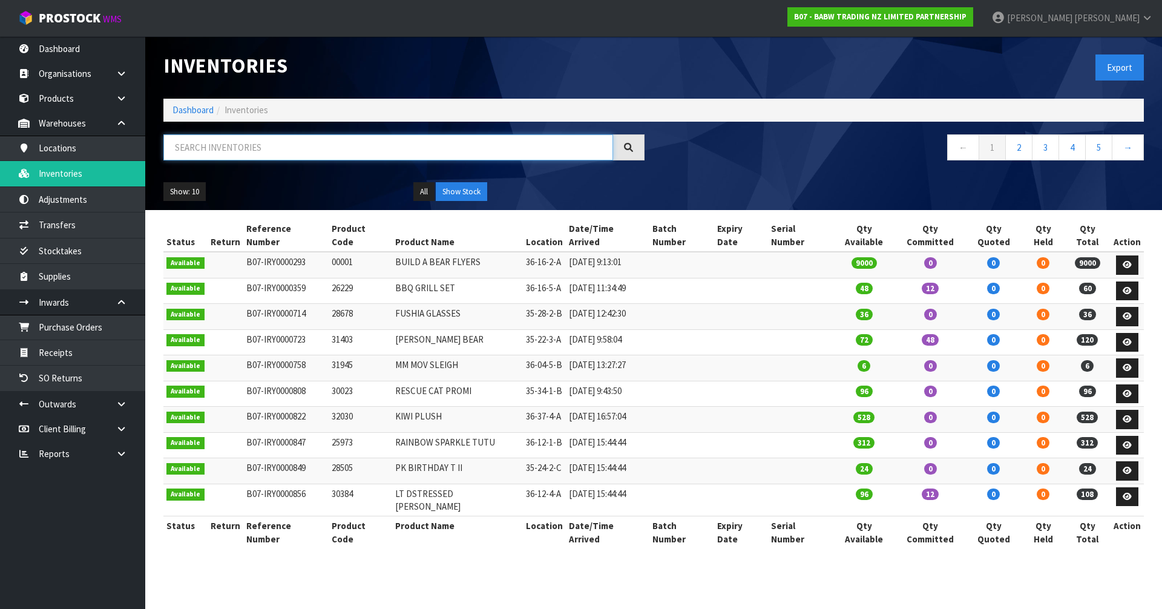
click at [214, 142] on input "text" at bounding box center [388, 147] width 450 height 26
paste input "32239"
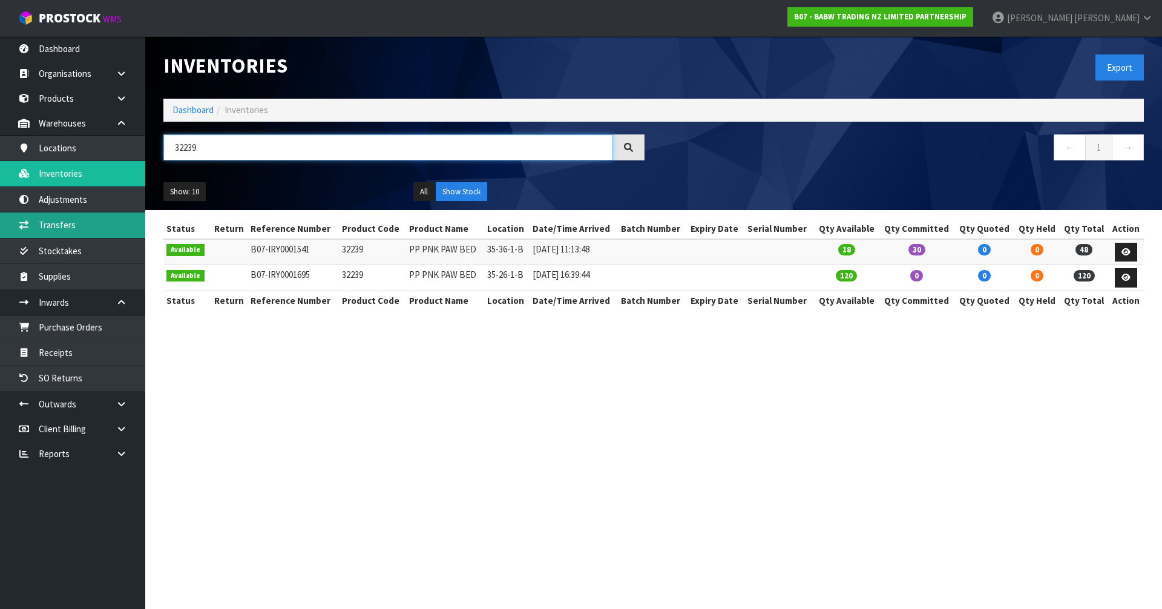
type input "32239"
click at [103, 224] on link "Transfers" at bounding box center [72, 224] width 145 height 25
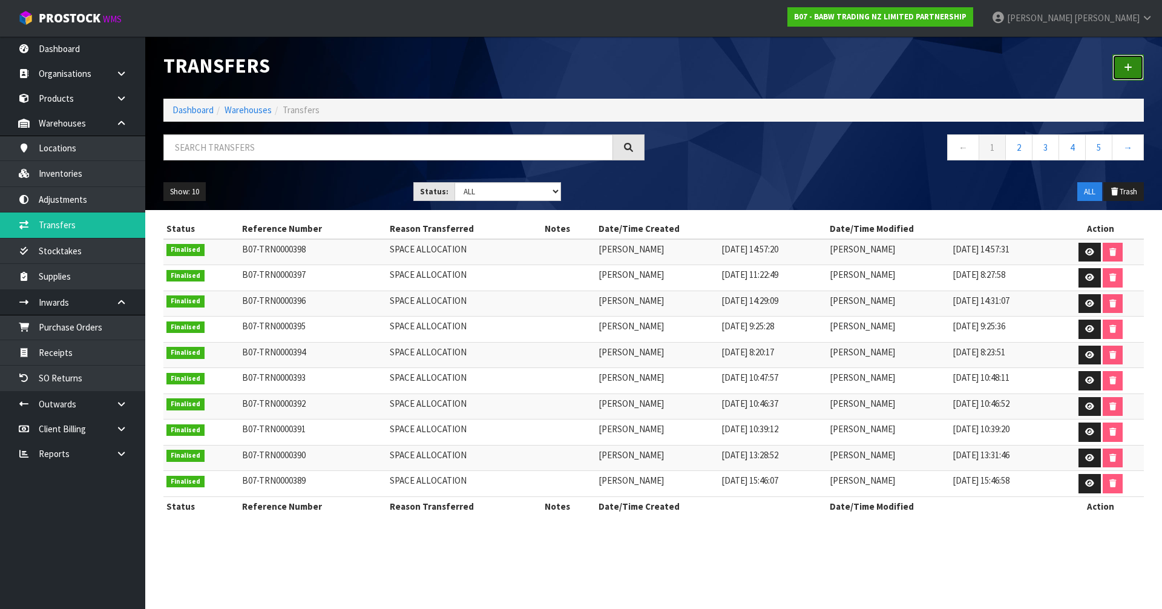
click at [1136, 61] on link at bounding box center [1127, 67] width 31 height 26
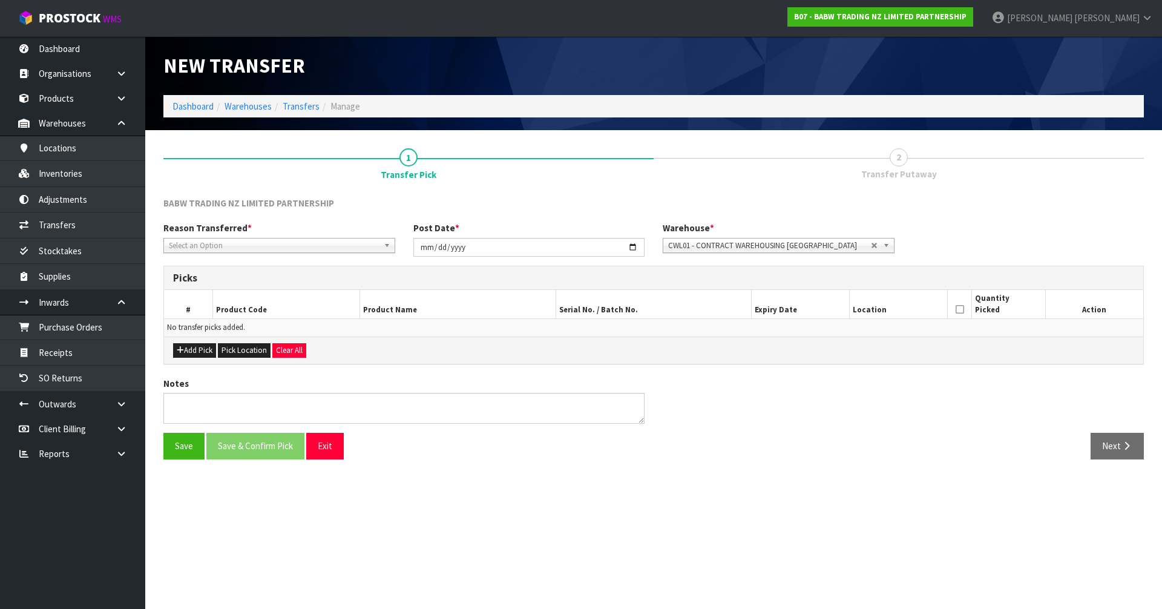
click at [258, 240] on span "Select an Option" at bounding box center [274, 245] width 210 height 15
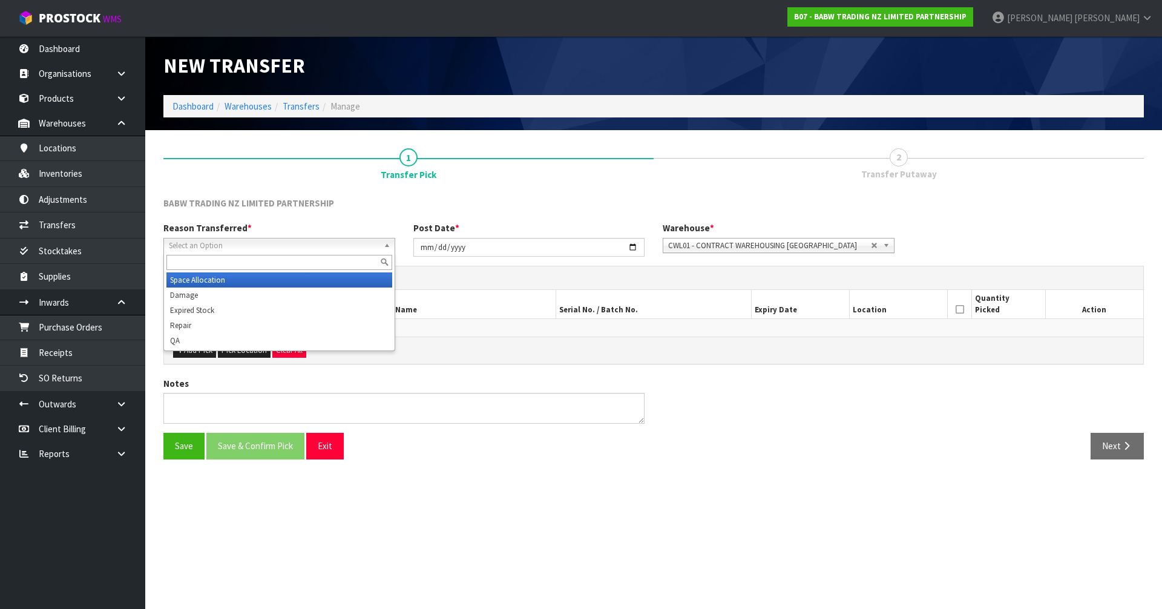
click at [227, 278] on li "Space Allocation" at bounding box center [279, 279] width 226 height 15
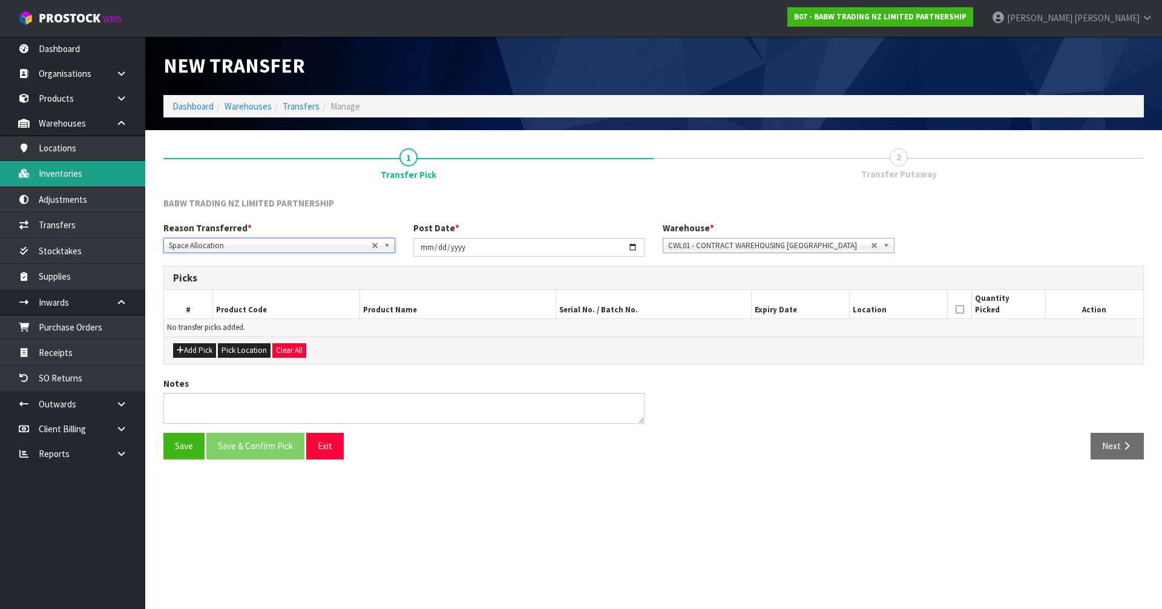
click at [88, 174] on link "Inventories" at bounding box center [72, 173] width 145 height 25
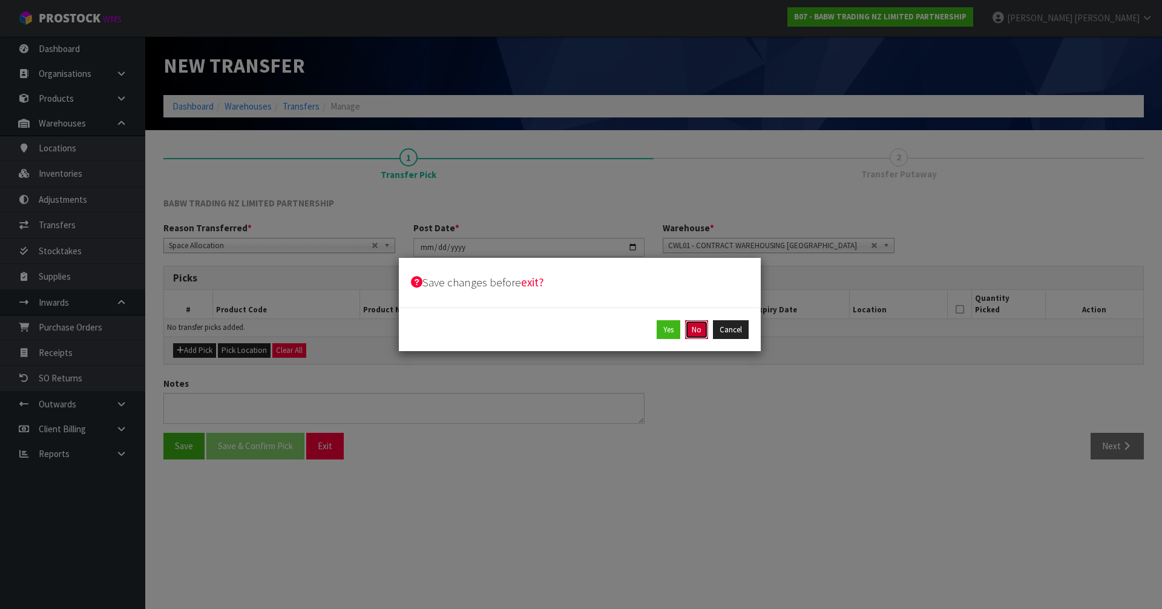
click at [698, 327] on button "No" at bounding box center [696, 329] width 23 height 19
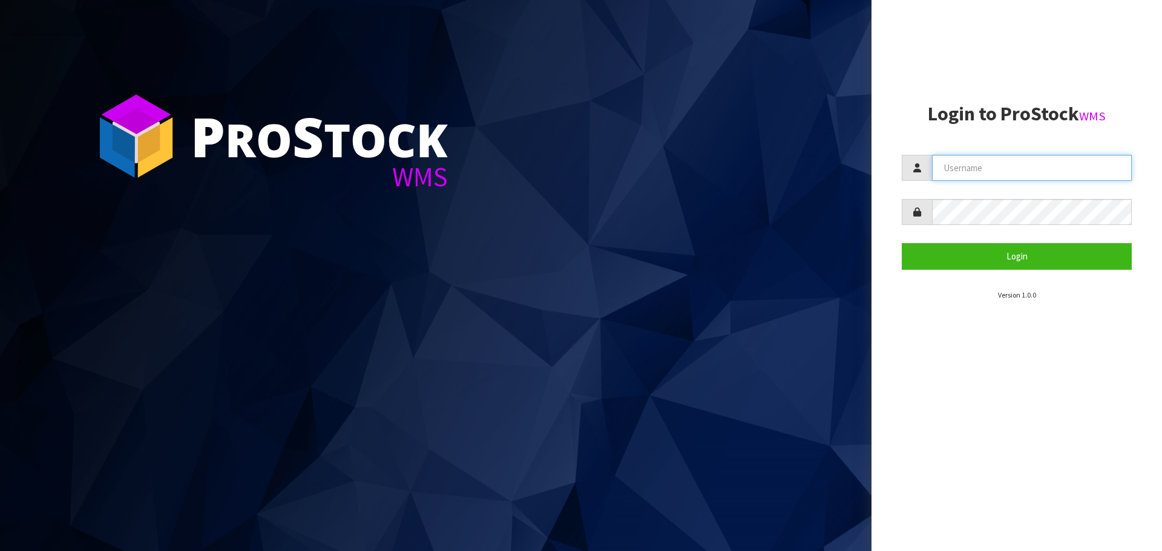
type input "[PERSON_NAME]"
drag, startPoint x: 999, startPoint y: 167, endPoint x: 999, endPoint y: 186, distance: 19.4
click at [999, 167] on input "[PERSON_NAME]" at bounding box center [1032, 168] width 200 height 26
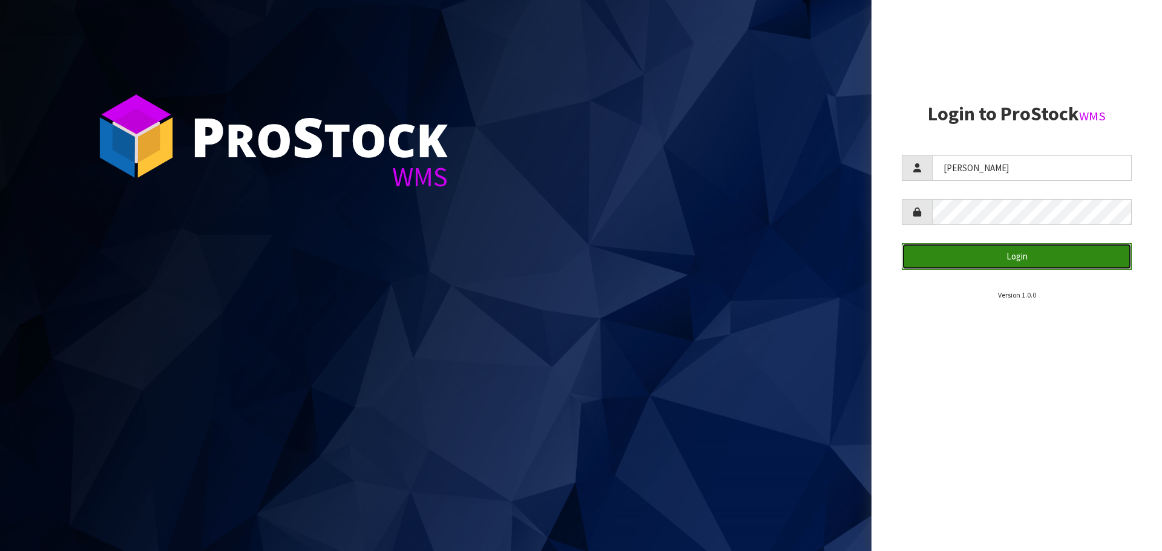
click at [993, 252] on button "Login" at bounding box center [1016, 256] width 230 height 26
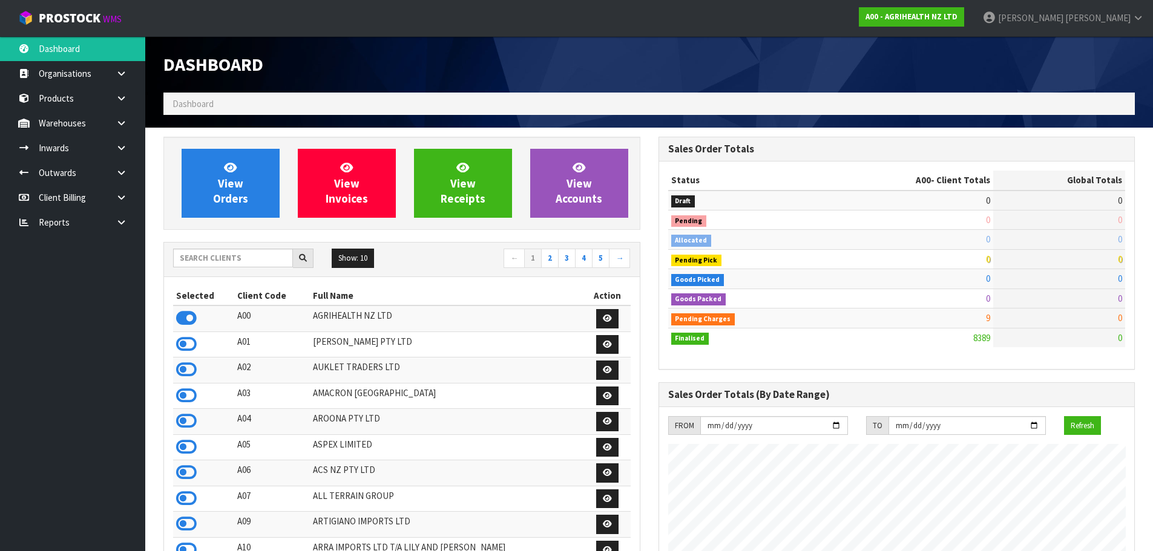
scroll to position [917, 494]
click at [237, 264] on input "text" at bounding box center [233, 258] width 120 height 19
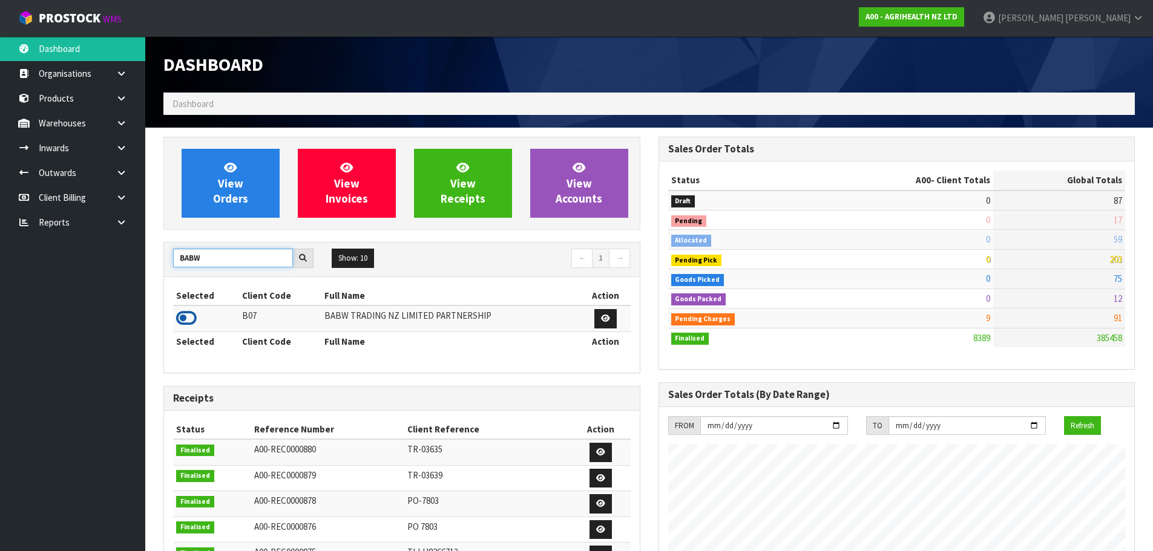
type input "BABW"
click at [186, 315] on icon at bounding box center [186, 318] width 21 height 18
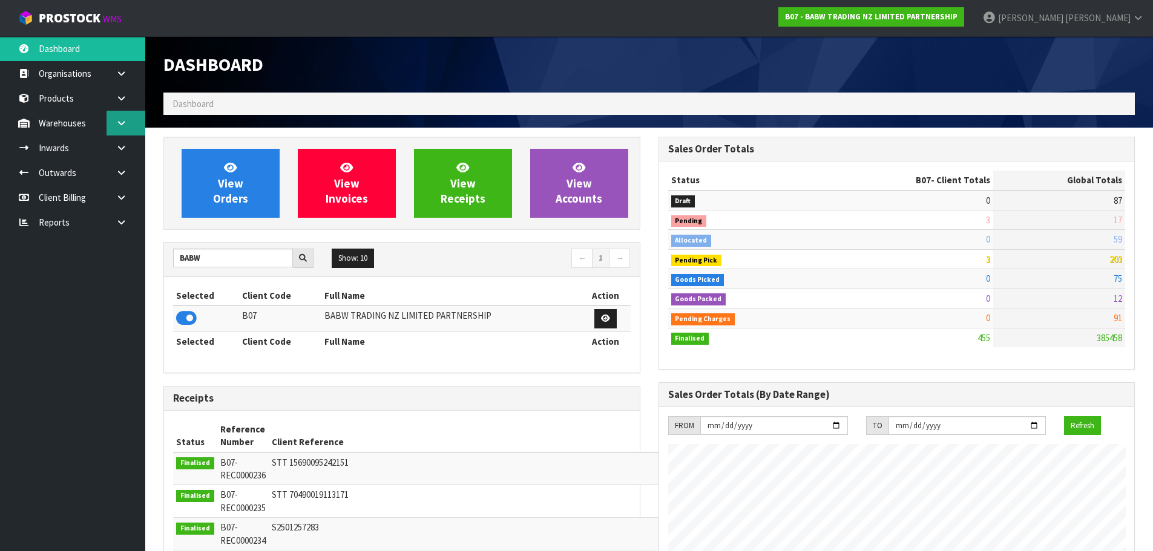
click at [117, 132] on link at bounding box center [125, 123] width 39 height 25
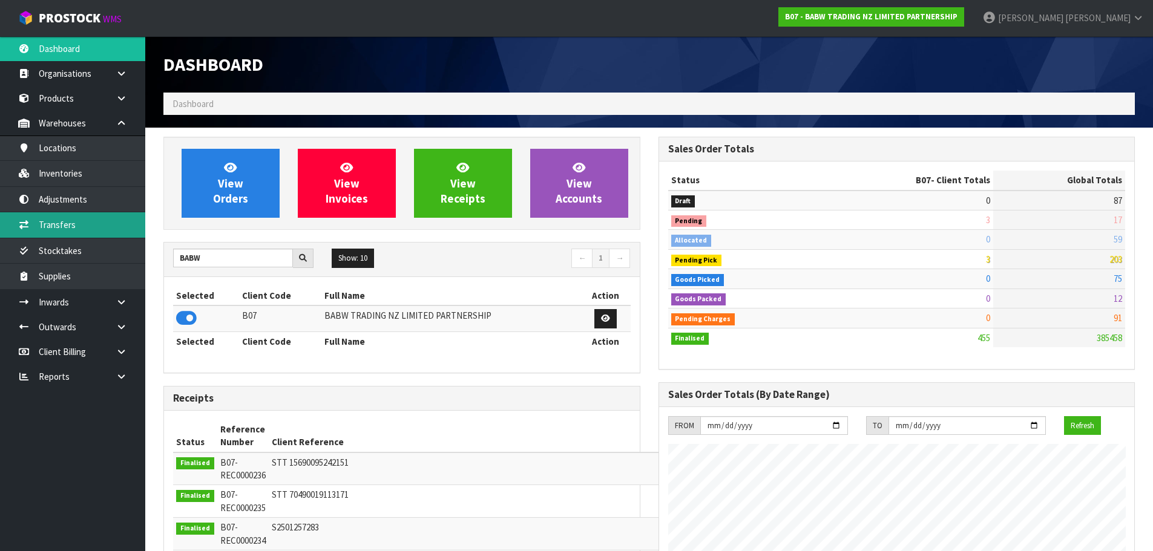
click at [79, 220] on link "Transfers" at bounding box center [72, 224] width 145 height 25
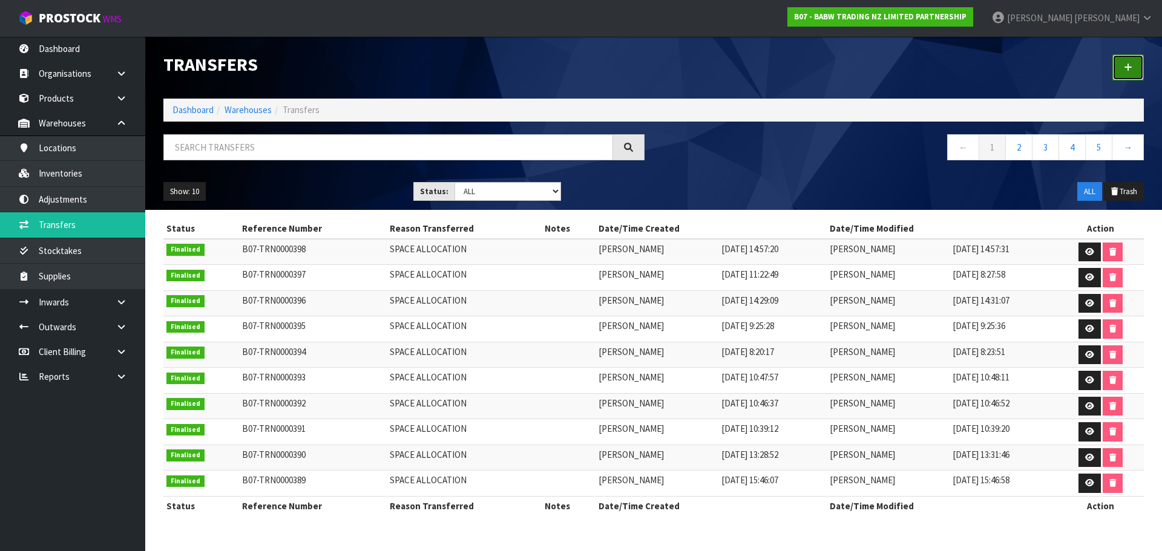
click at [1118, 65] on link at bounding box center [1127, 67] width 31 height 26
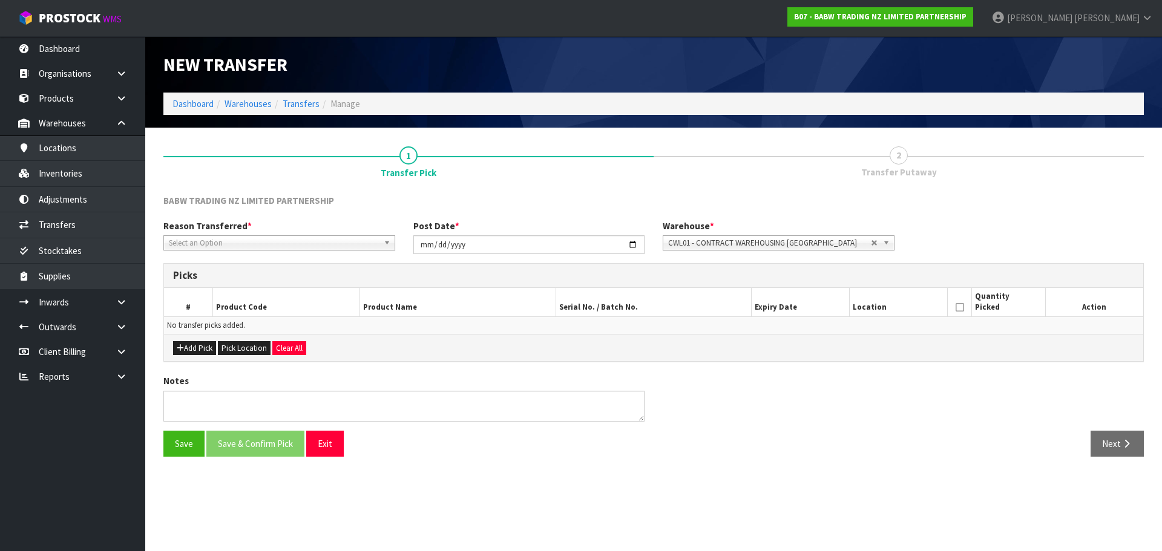
click at [321, 244] on span "Select an Option" at bounding box center [274, 243] width 210 height 15
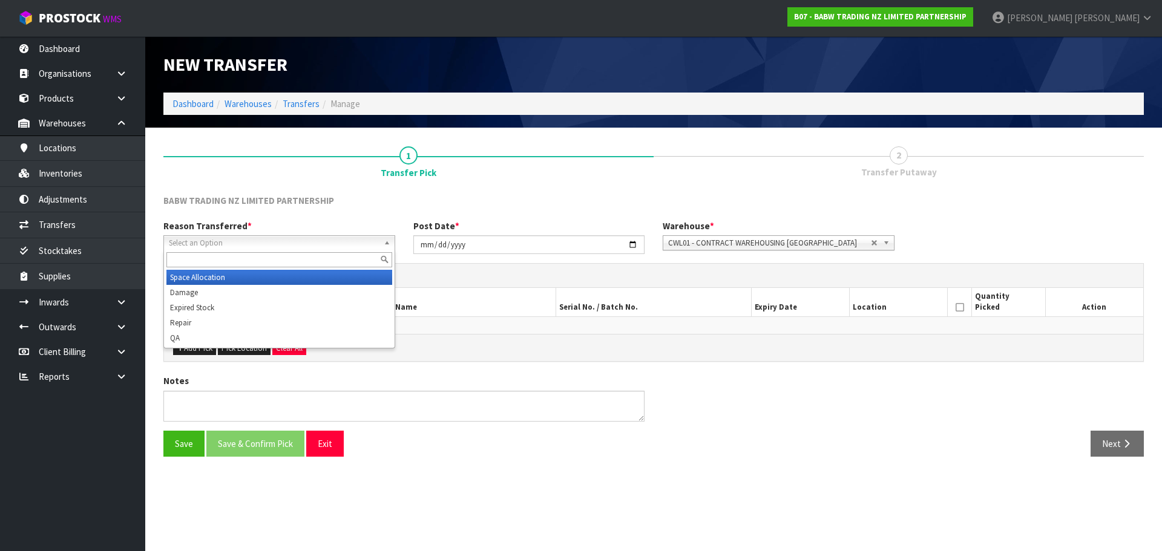
click at [213, 278] on li "Space Allocation" at bounding box center [279, 277] width 226 height 15
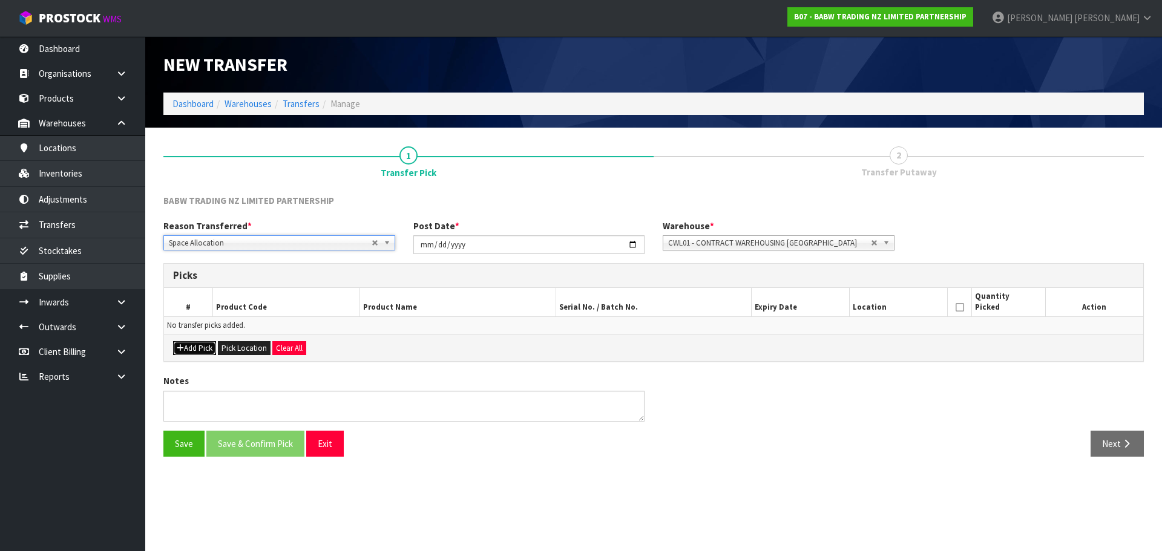
click at [207, 345] on button "Add Pick" at bounding box center [194, 348] width 43 height 15
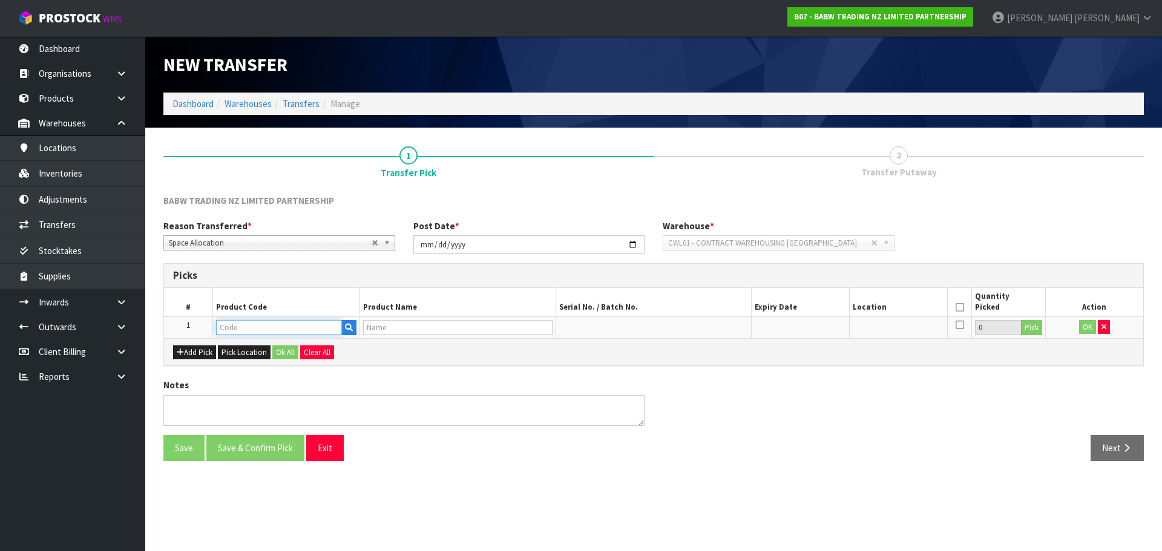
click at [257, 324] on input "text" at bounding box center [279, 327] width 126 height 15
paste input "32239"
type input "32239"
type input "PP PNK PAW BED"
type input "32239"
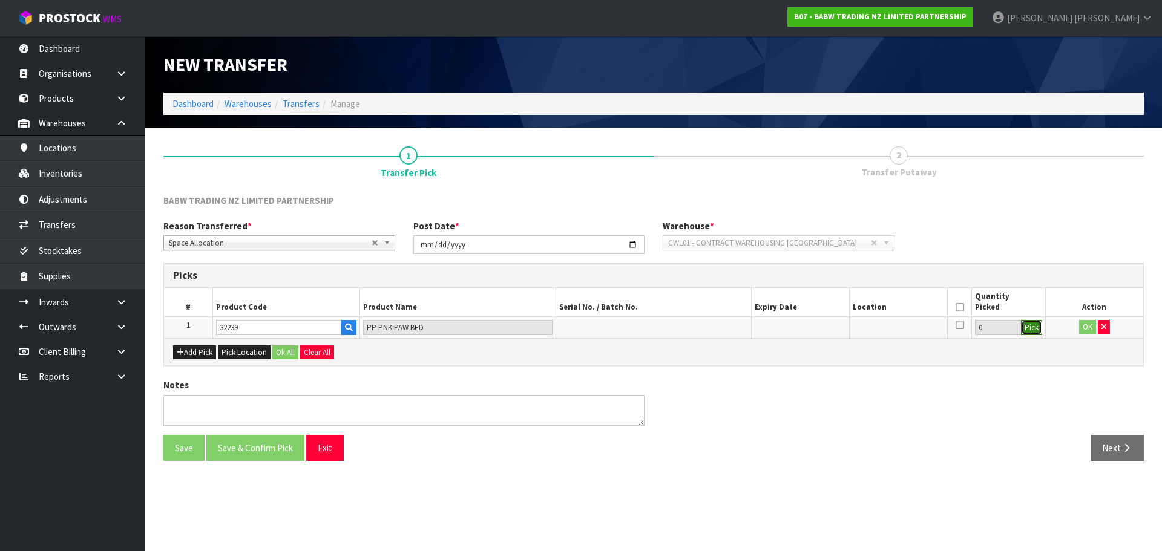
click at [1032, 325] on button "Pick" at bounding box center [1031, 328] width 21 height 16
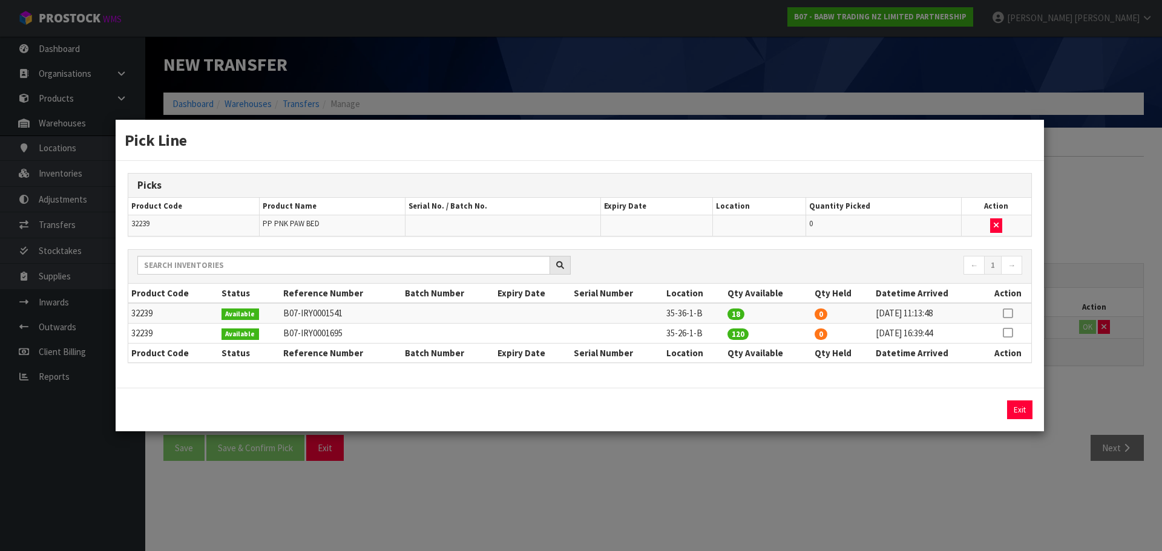
click at [1006, 313] on icon at bounding box center [1008, 313] width 10 height 1
click at [984, 411] on button "Assign Pick" at bounding box center [978, 410] width 50 height 19
type input "18"
click at [1088, 355] on div "Pick Line Picks Product Code Product Name Serial No. / Batch No. Expiry Date Lo…" at bounding box center [581, 275] width 1162 height 551
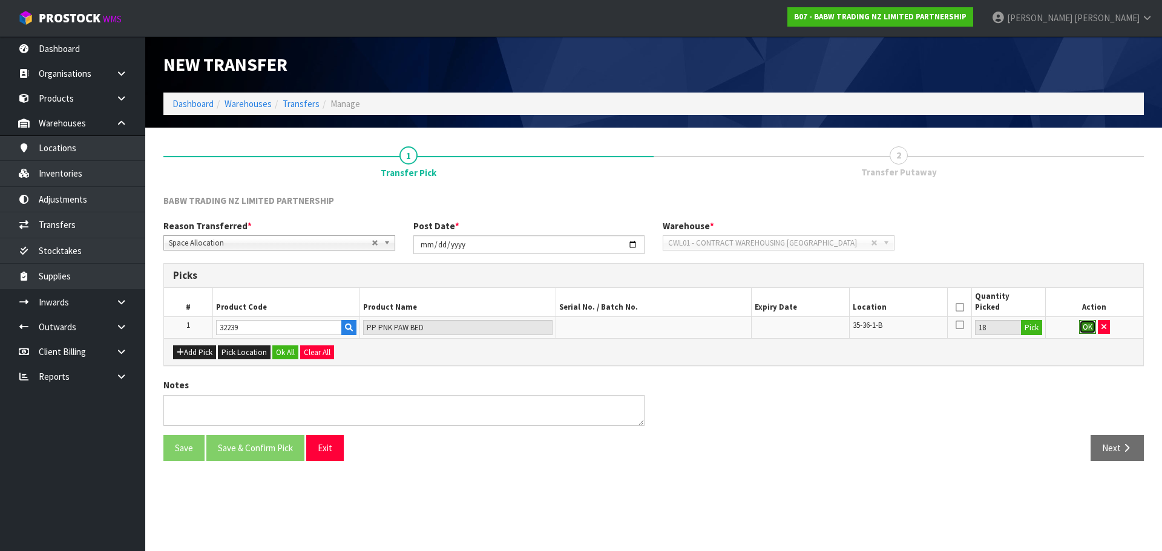
click at [1084, 330] on button "OK" at bounding box center [1087, 327] width 17 height 15
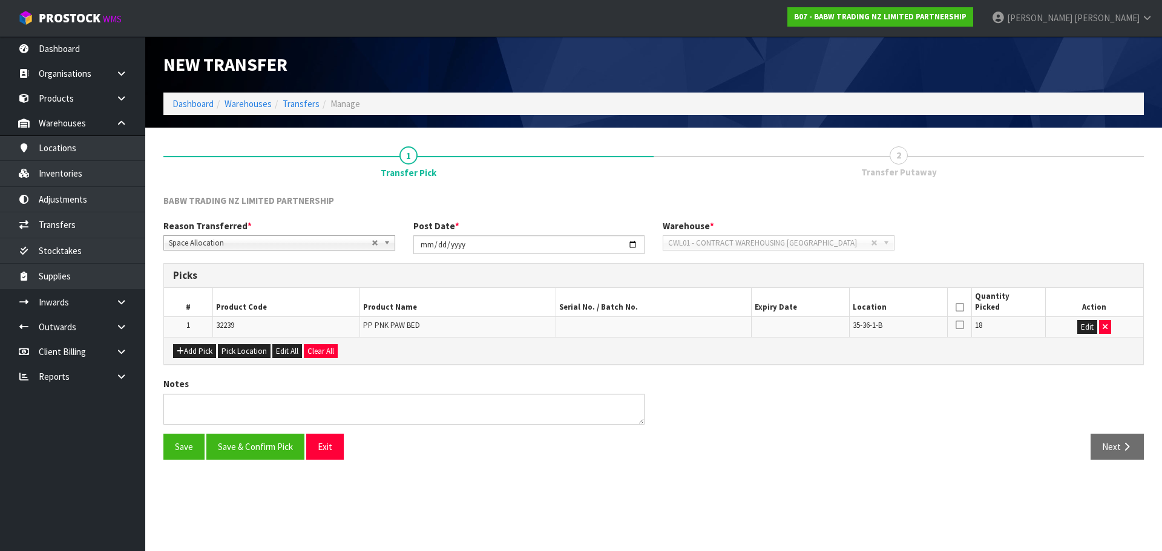
click at [961, 307] on icon at bounding box center [959, 307] width 8 height 1
click at [270, 441] on button "Save & Confirm Pick" at bounding box center [255, 447] width 98 height 26
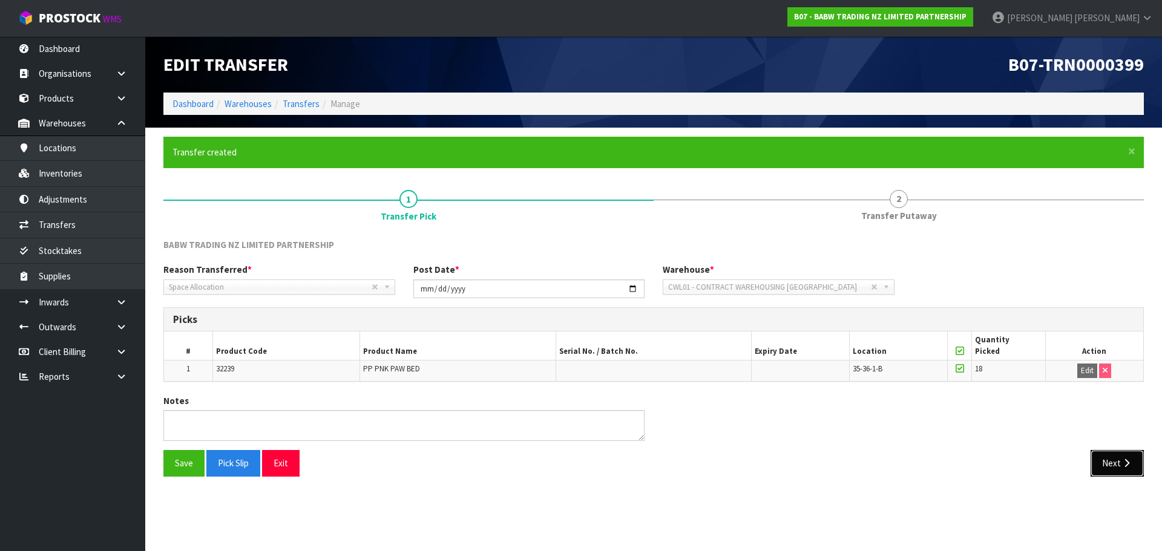
click at [1120, 455] on button "Next" at bounding box center [1116, 463] width 53 height 26
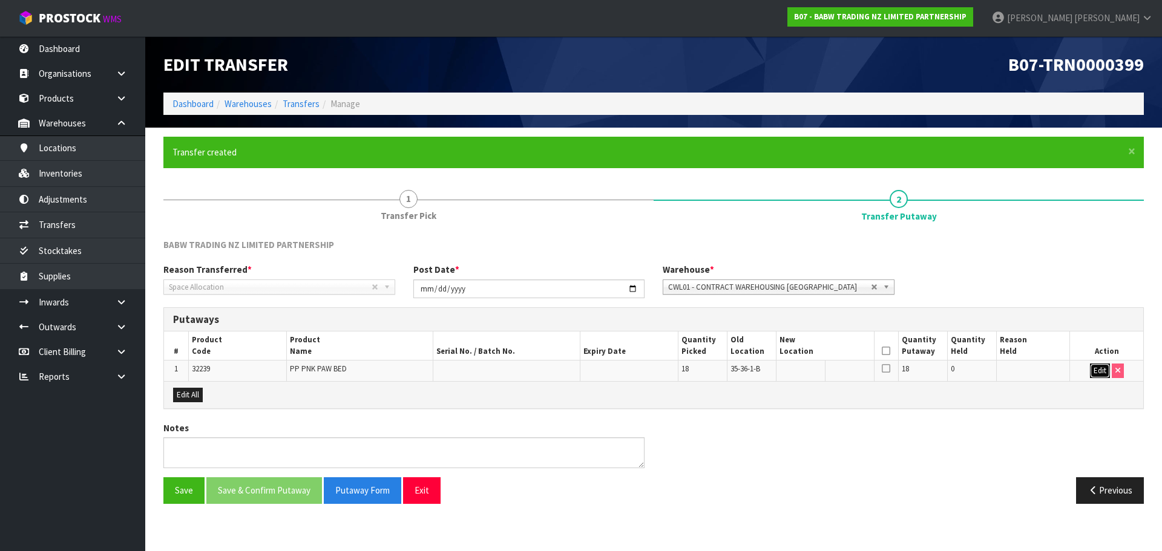
click at [1094, 371] on button "Edit" at bounding box center [1100, 371] width 20 height 15
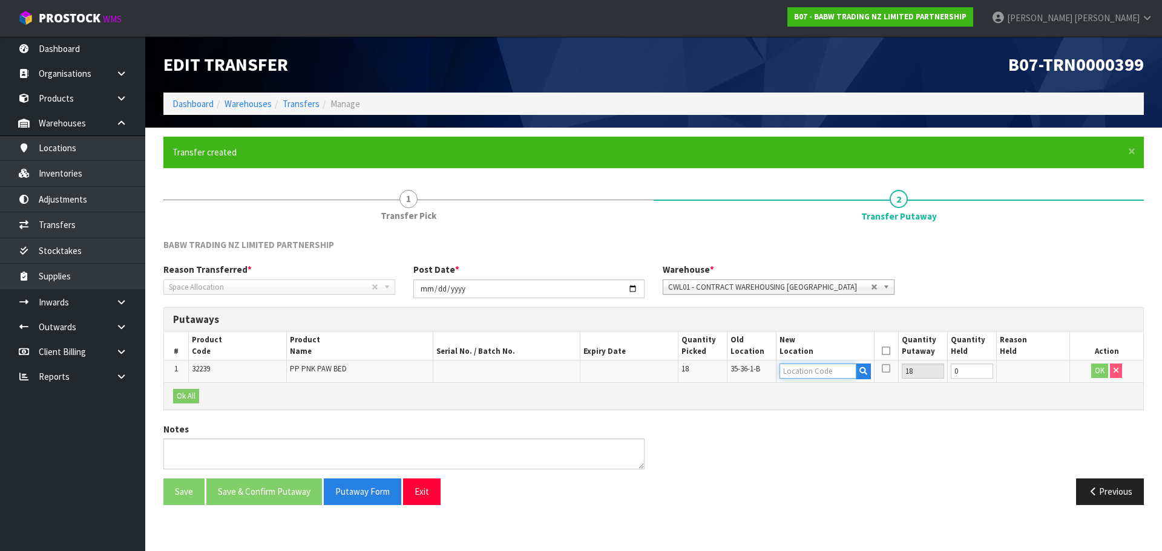
click at [820, 377] on input "text" at bounding box center [817, 371] width 77 height 15
paste input "35-26-1-B"
type input "35-26-1-B"
click at [1095, 368] on button "OK" at bounding box center [1099, 371] width 17 height 15
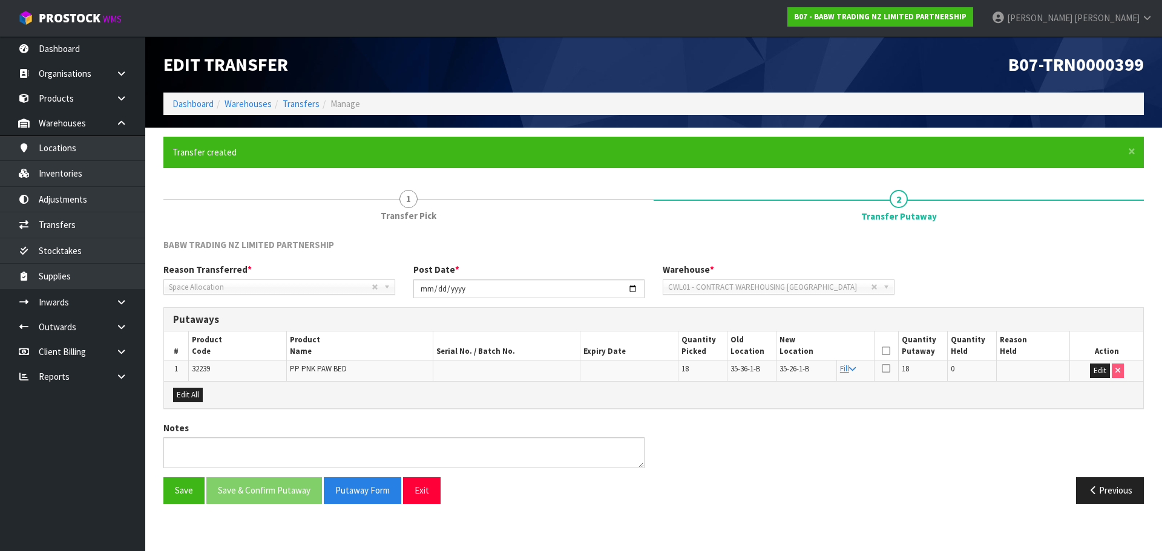
click at [890, 356] on th at bounding box center [886, 346] width 24 height 28
click at [891, 348] on th at bounding box center [886, 346] width 24 height 28
click at [886, 351] on icon at bounding box center [885, 351] width 8 height 1
click at [243, 488] on button "Save & Confirm Putaway" at bounding box center [264, 490] width 116 height 26
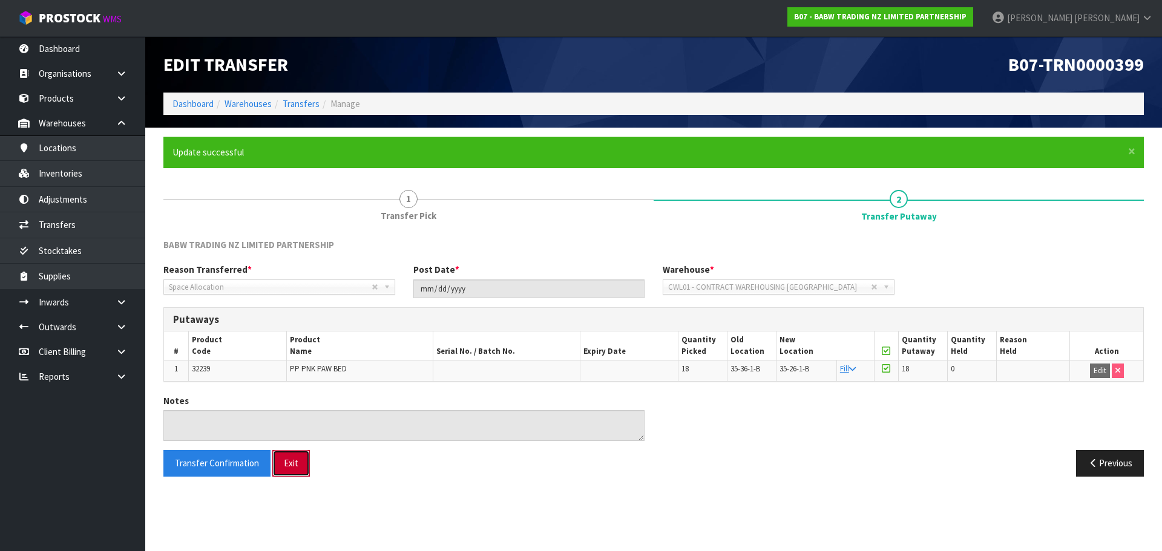
click at [289, 467] on button "Exit" at bounding box center [291, 463] width 38 height 26
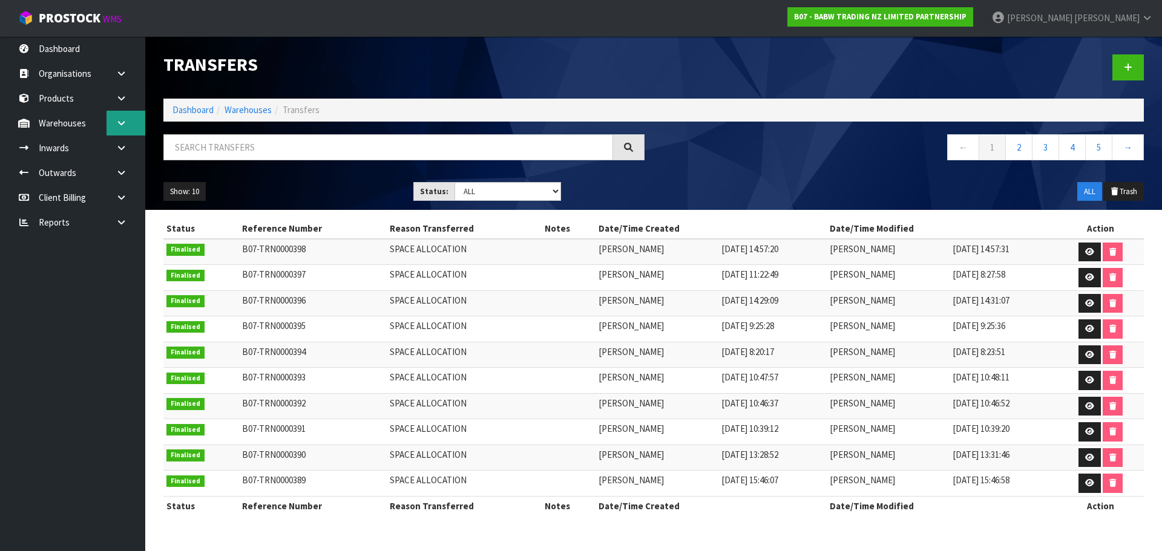
click at [130, 122] on link at bounding box center [125, 123] width 39 height 25
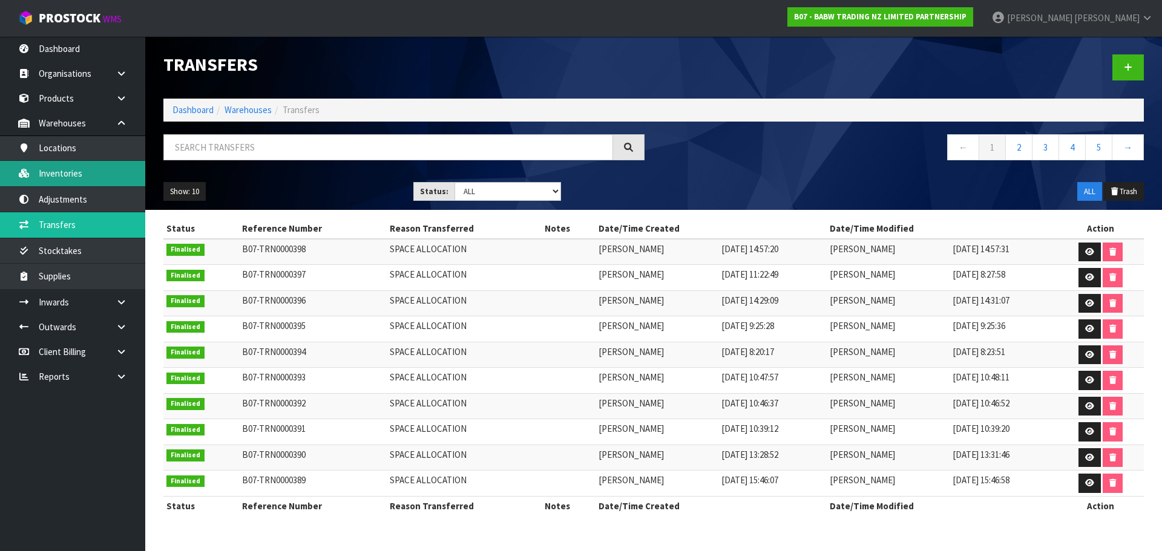
click at [86, 166] on link "Inventories" at bounding box center [72, 173] width 145 height 25
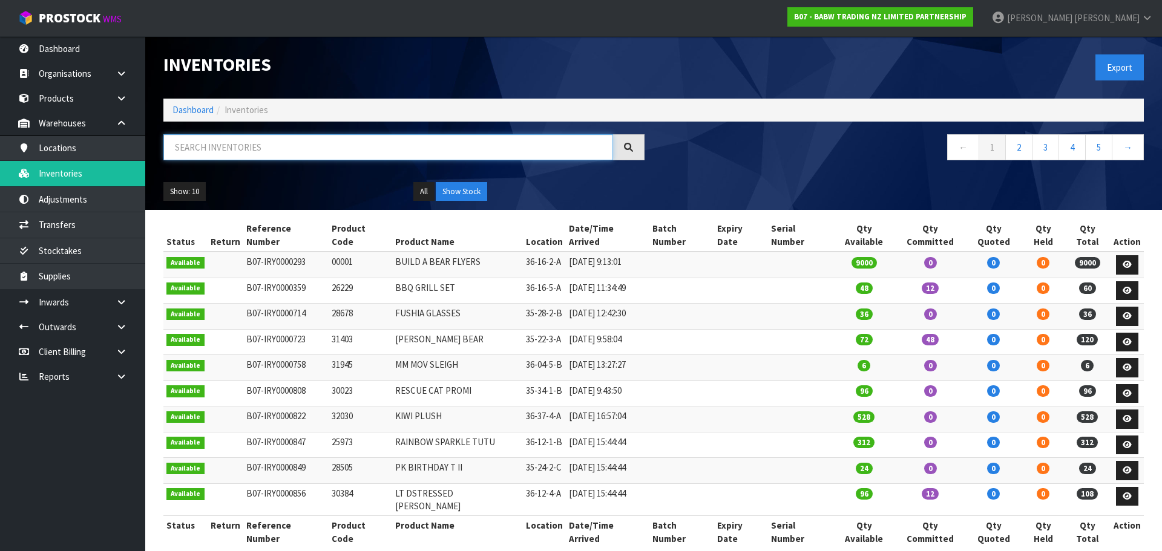
click at [208, 145] on input "text" at bounding box center [388, 147] width 450 height 26
paste input "32239"
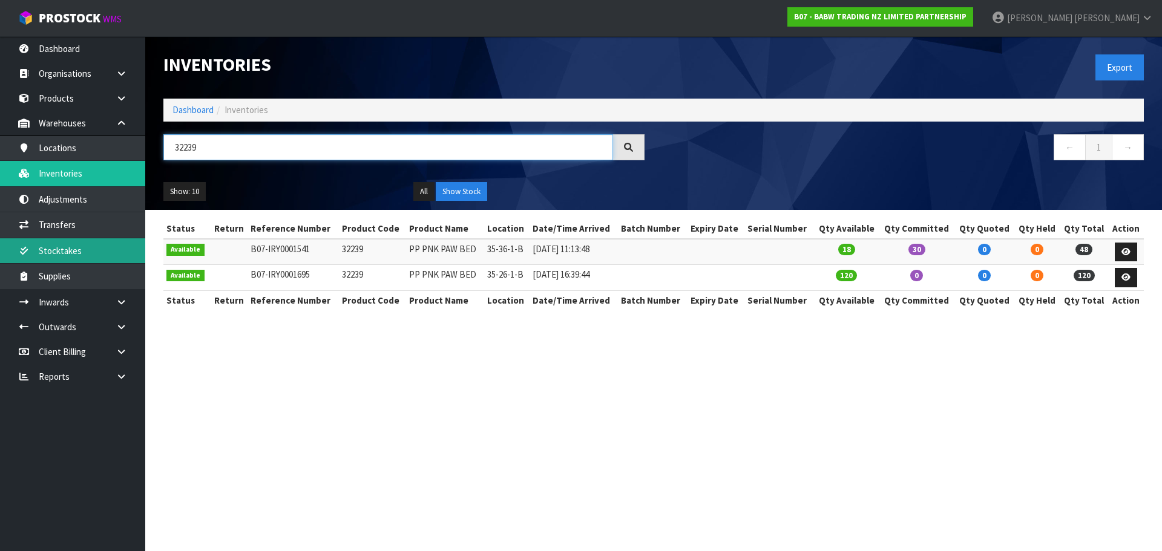
type input "32239"
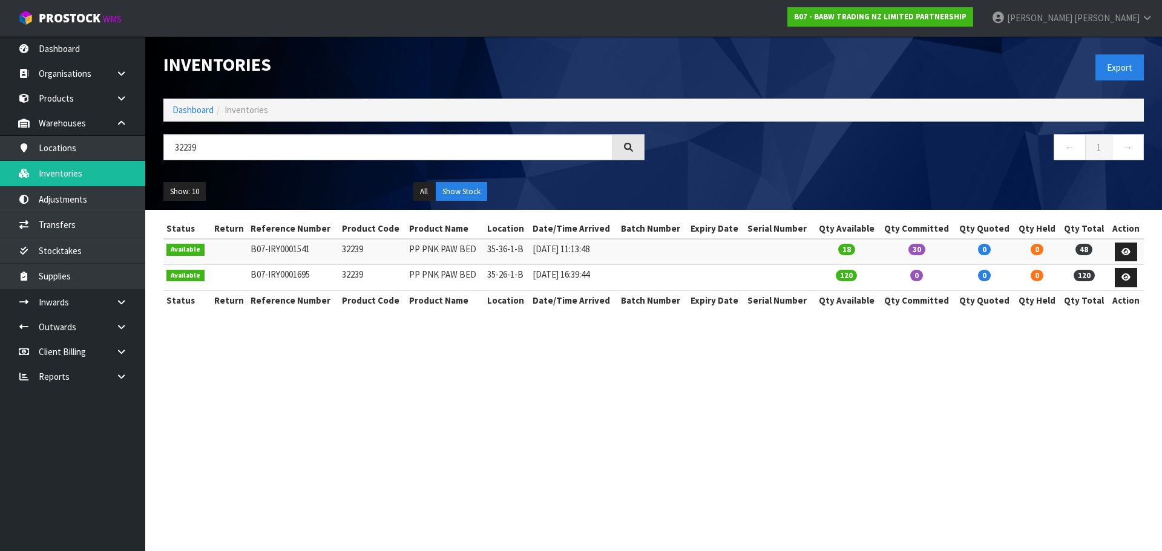
click at [496, 273] on td "35-26-1-B" at bounding box center [506, 278] width 45 height 26
copy tr "35-26-1-B"
click at [1133, 247] on link at bounding box center [1125, 252] width 22 height 19
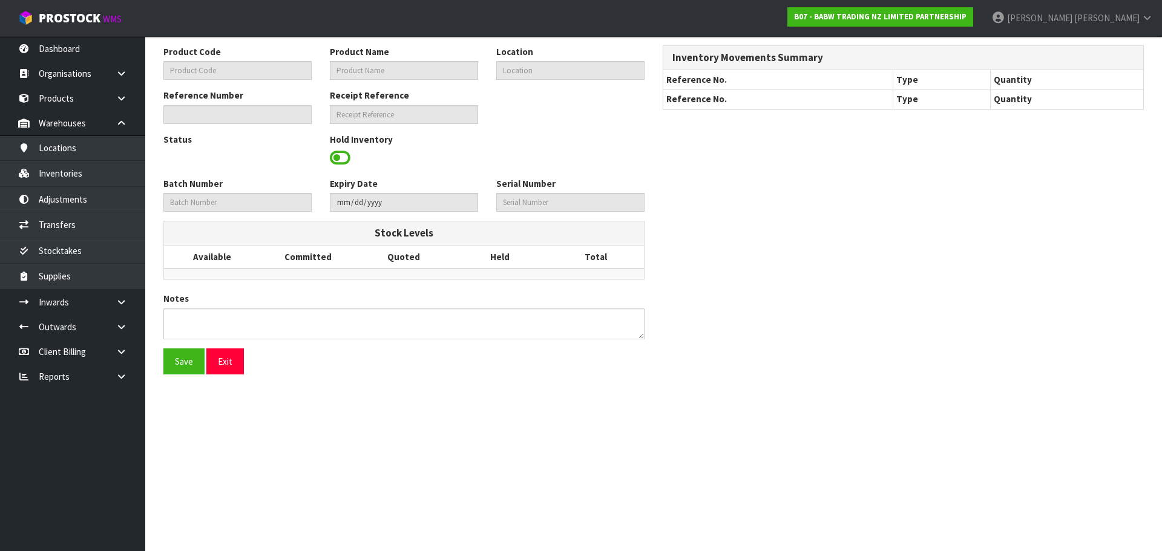
type input "32239"
type input "PP PNK PAW BED"
type input "35-36-1-B"
type input "B07-IRY0001541"
type input "B07-REC0000084"
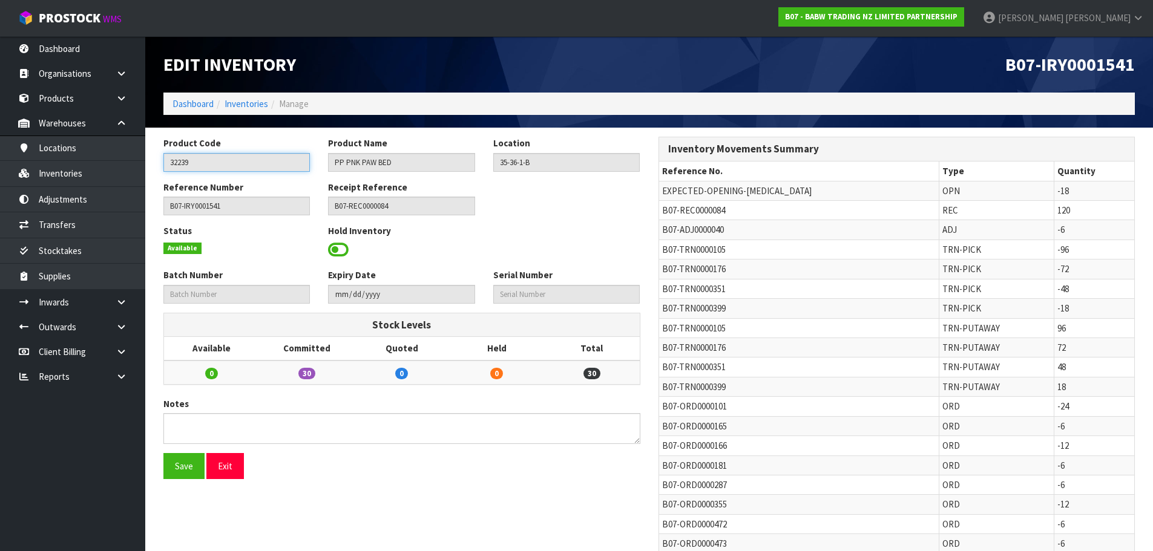
click at [177, 162] on input "32239" at bounding box center [236, 162] width 146 height 19
click at [249, 106] on link "Inventories" at bounding box center [246, 103] width 44 height 11
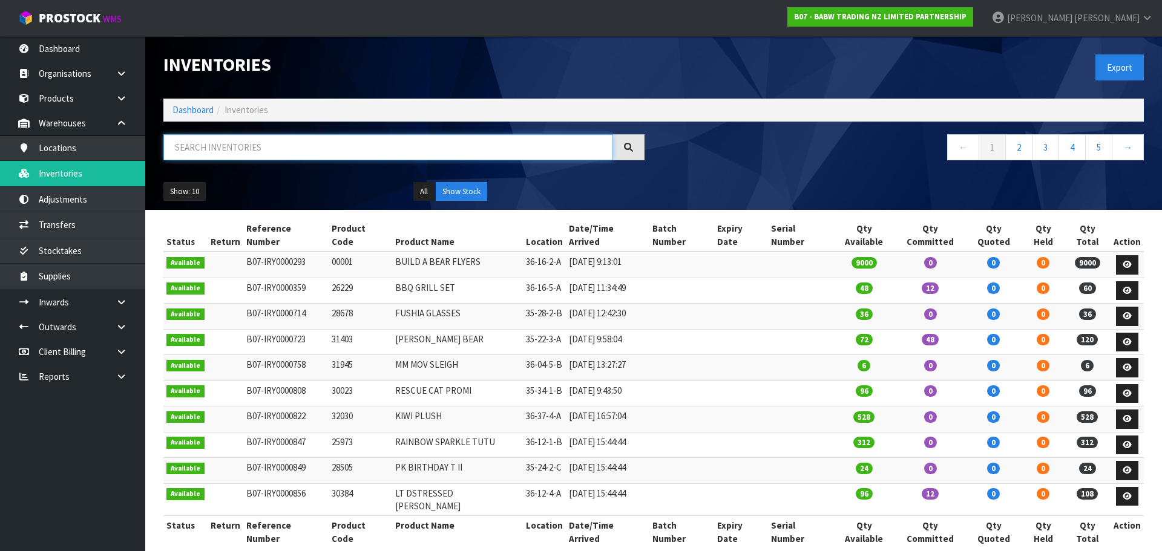
click at [292, 152] on input "text" at bounding box center [388, 147] width 450 height 26
paste input "32239"
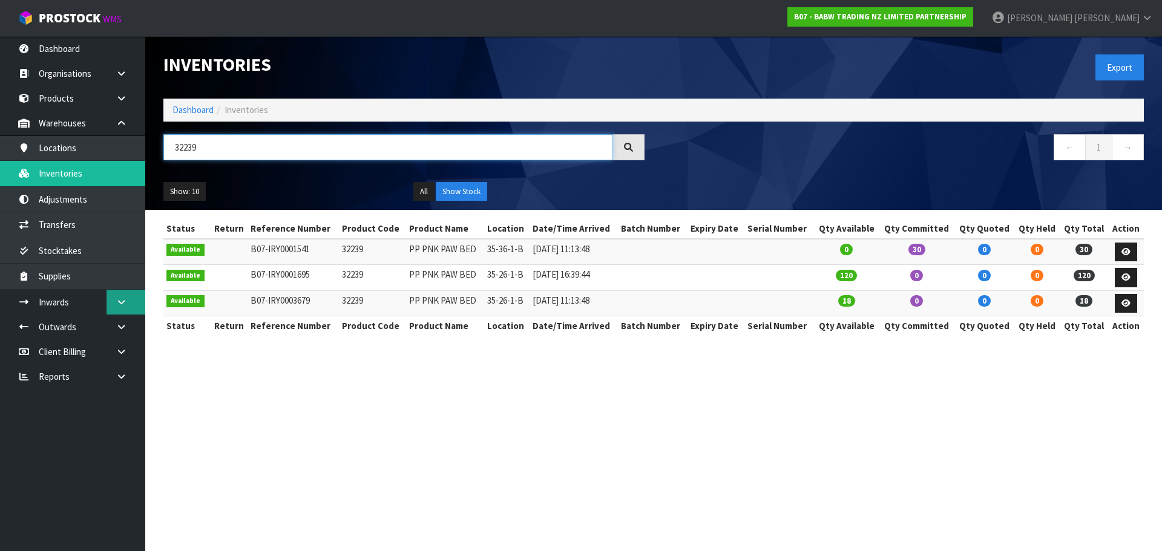
type input "32239"
click at [129, 307] on link at bounding box center [125, 302] width 39 height 25
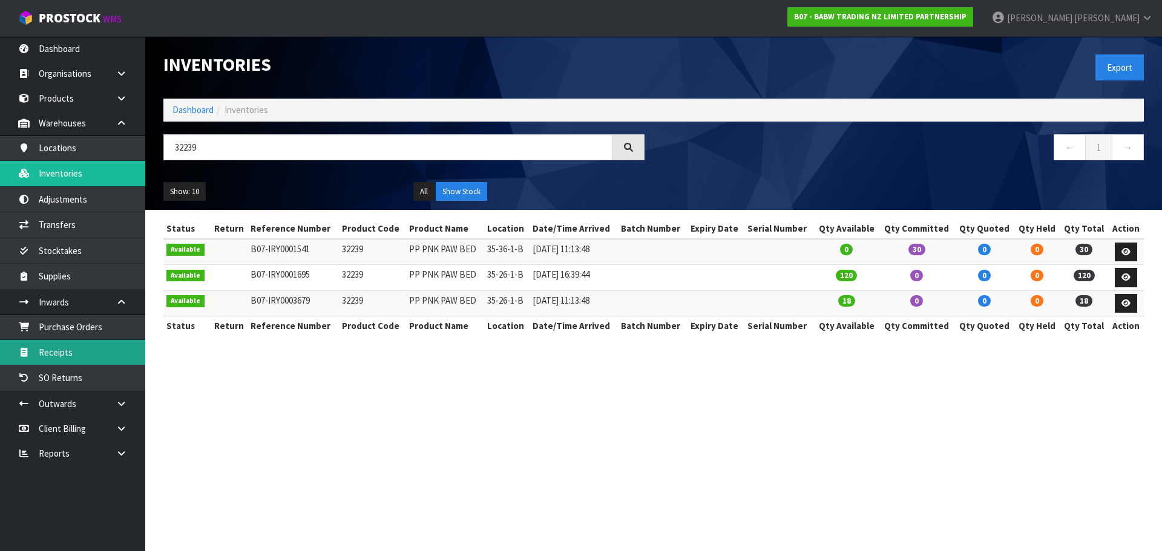
click at [82, 353] on link "Receipts" at bounding box center [72, 352] width 145 height 25
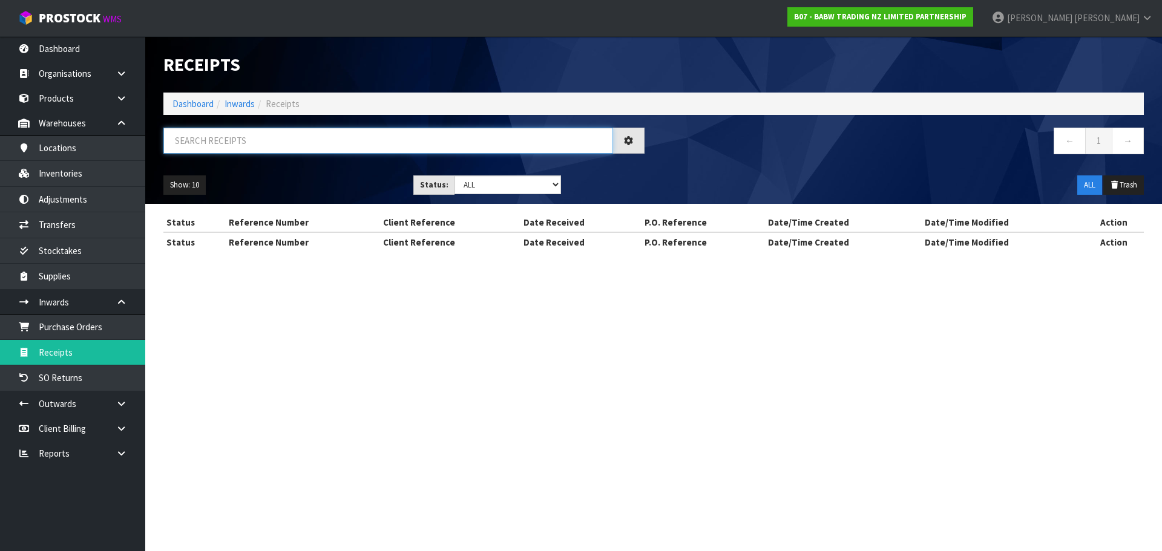
click at [240, 144] on input "text" at bounding box center [388, 141] width 450 height 26
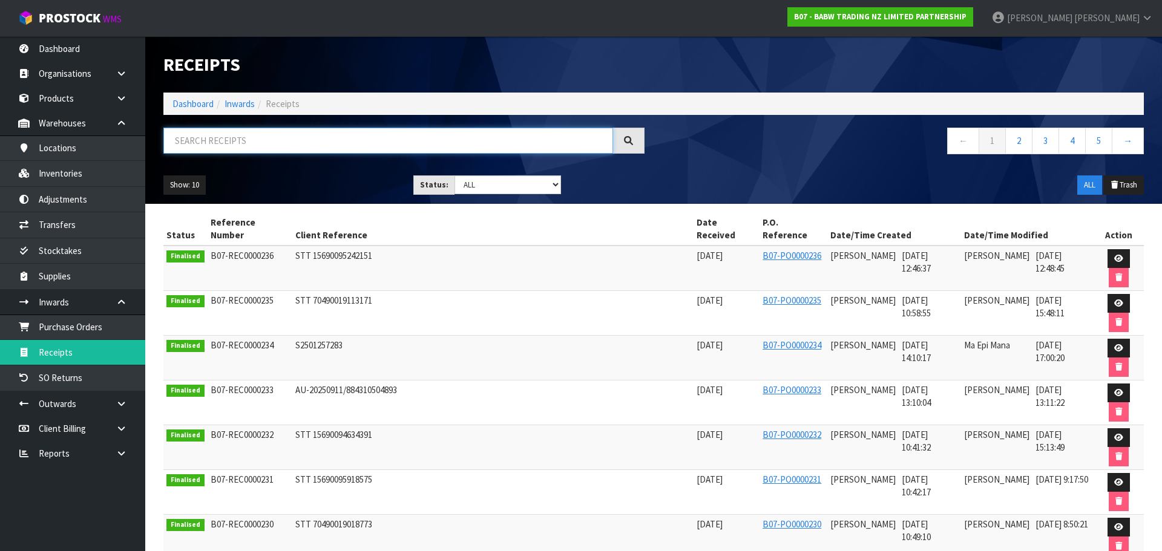
paste input "32239"
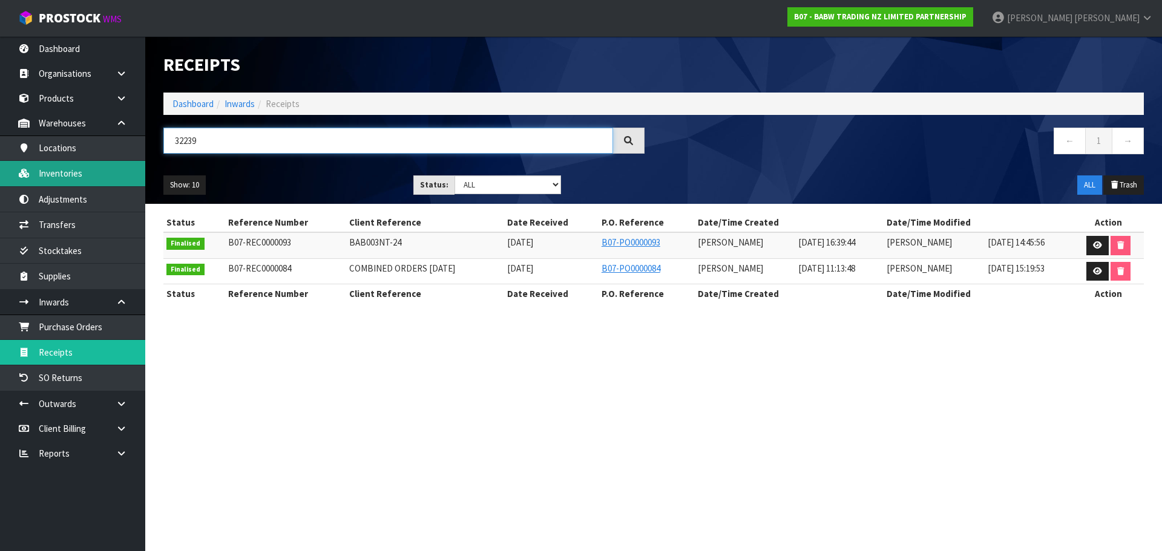
type input "32239"
click at [40, 169] on link "Inventories" at bounding box center [72, 173] width 145 height 25
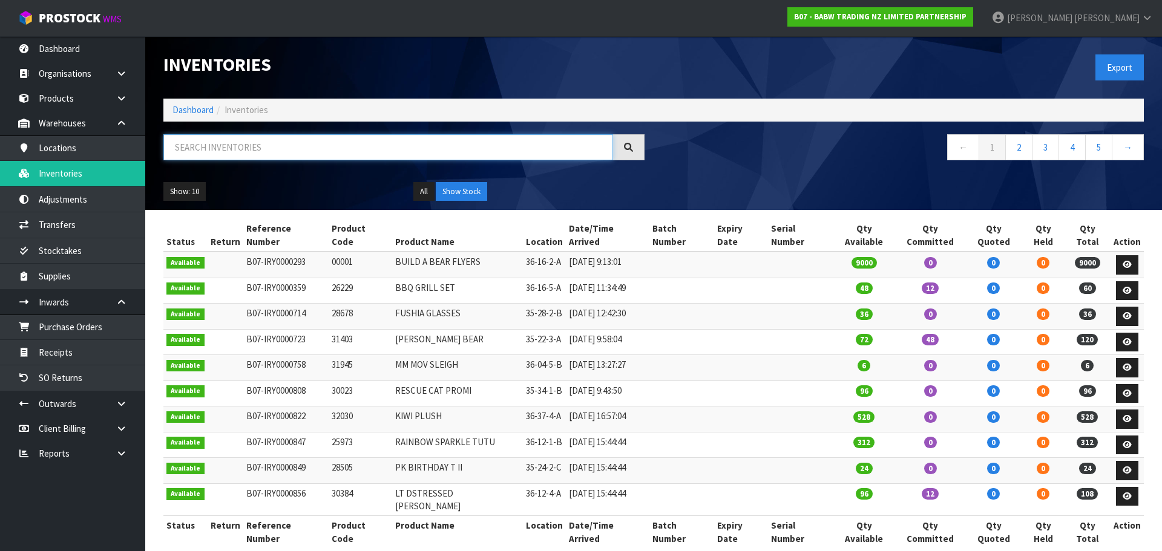
click at [282, 152] on input "text" at bounding box center [388, 147] width 450 height 26
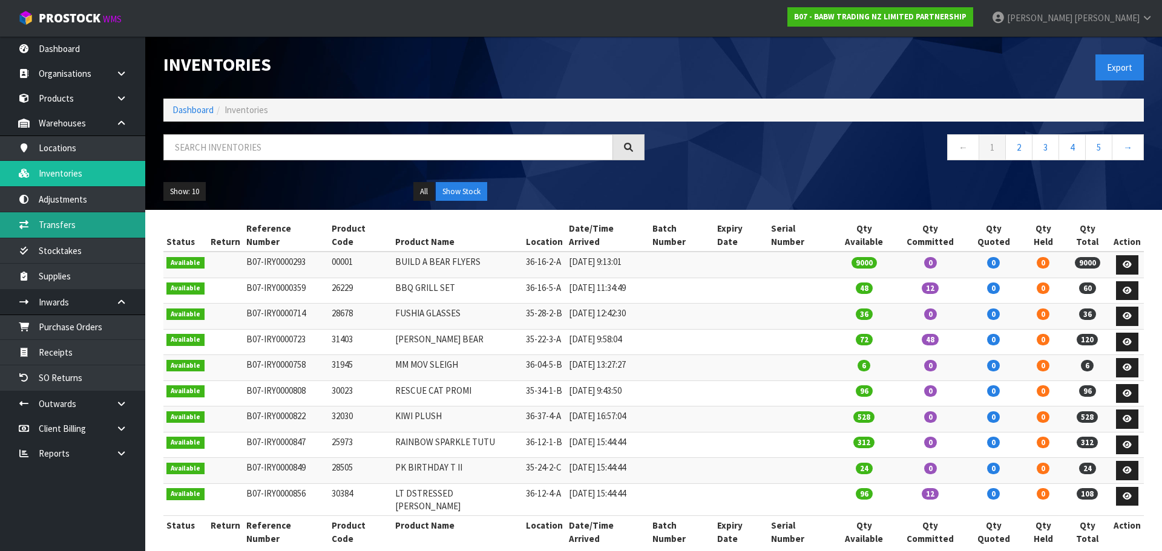
drag, startPoint x: 282, startPoint y: 152, endPoint x: 83, endPoint y: 229, distance: 213.0
click at [83, 229] on link "Transfers" at bounding box center [72, 224] width 145 height 25
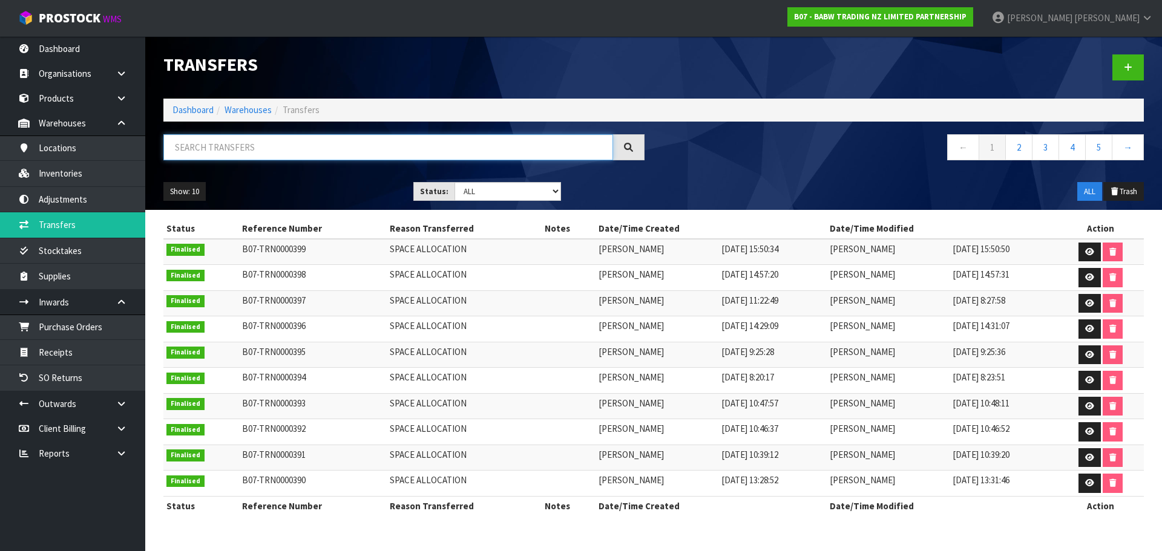
click at [239, 139] on input "text" at bounding box center [388, 147] width 450 height 26
paste input "32239"
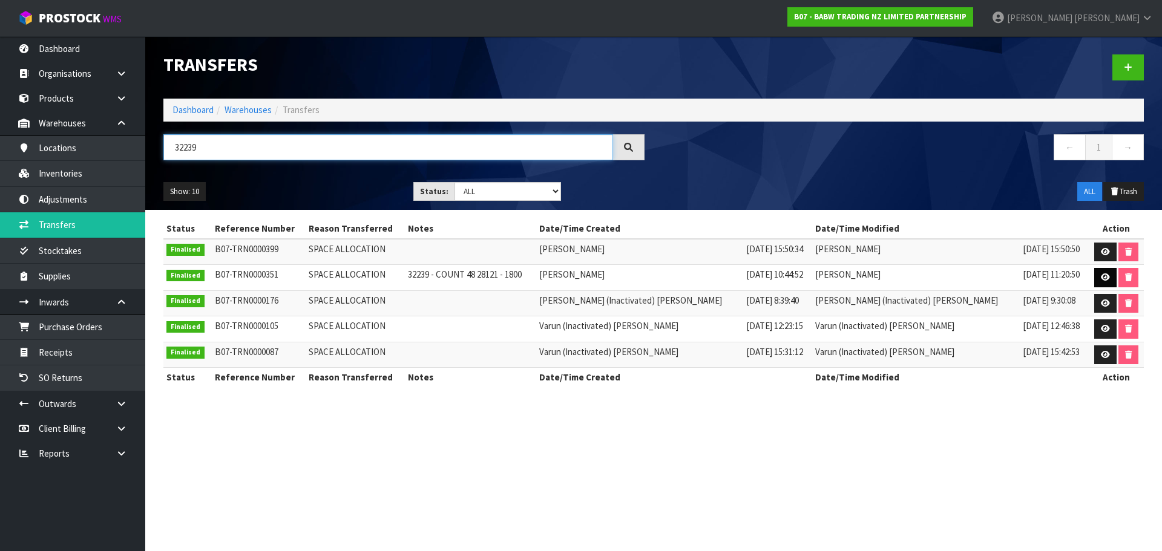
type input "32239"
click at [1101, 281] on icon at bounding box center [1105, 277] width 9 height 8
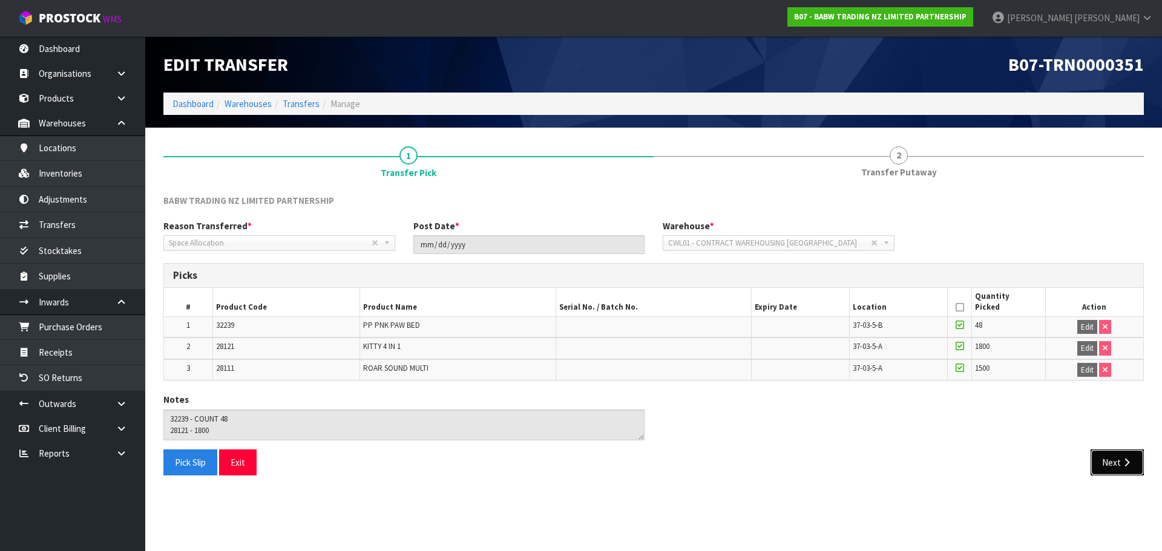
click at [1129, 460] on icon "button" at bounding box center [1125, 462] width 11 height 9
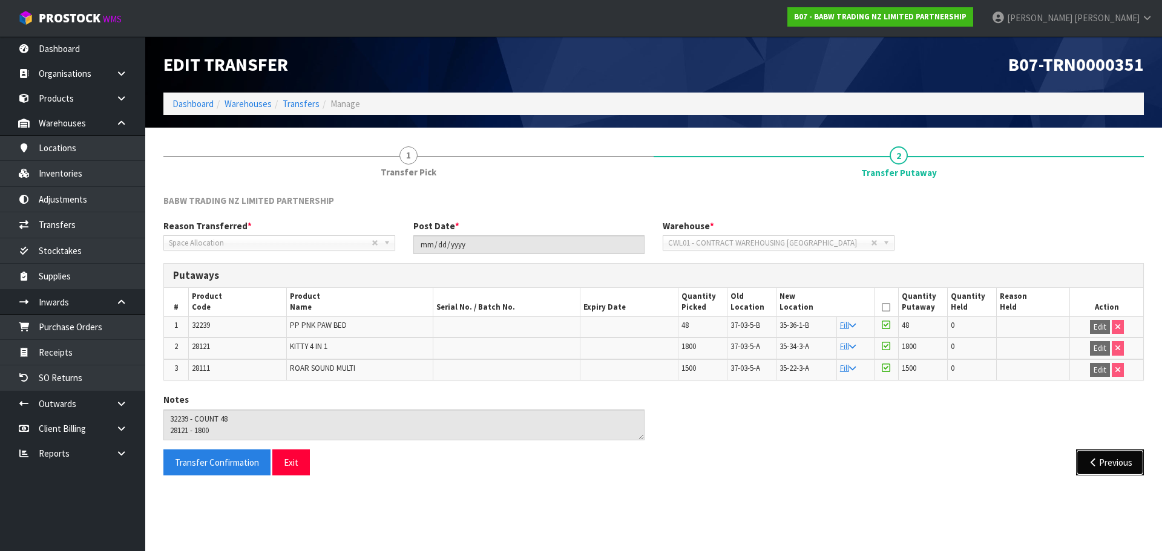
click at [1130, 459] on button "Previous" at bounding box center [1110, 463] width 68 height 26
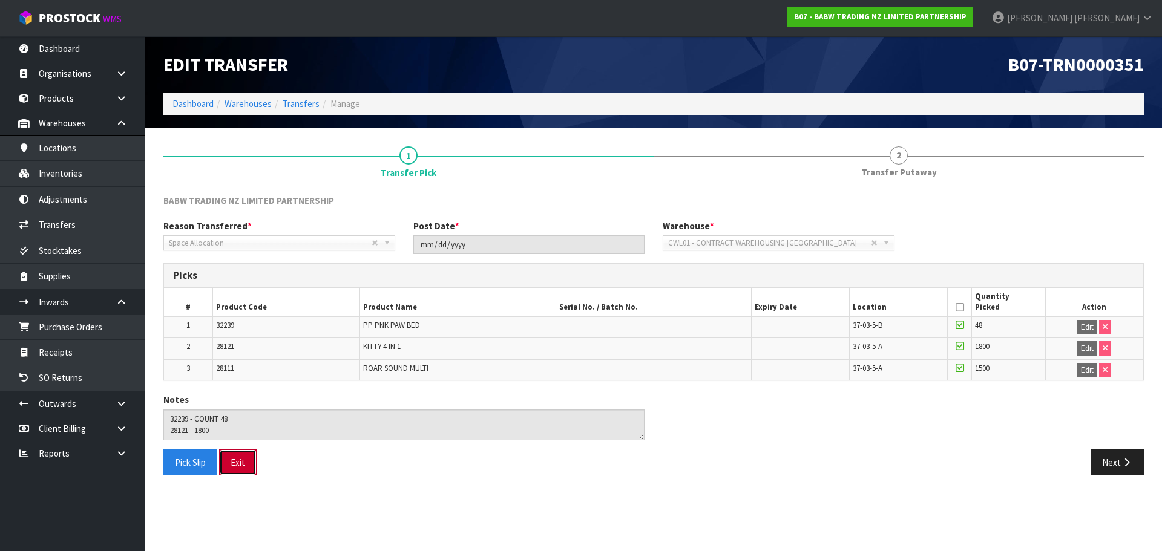
click at [247, 460] on button "Exit" at bounding box center [238, 463] width 38 height 26
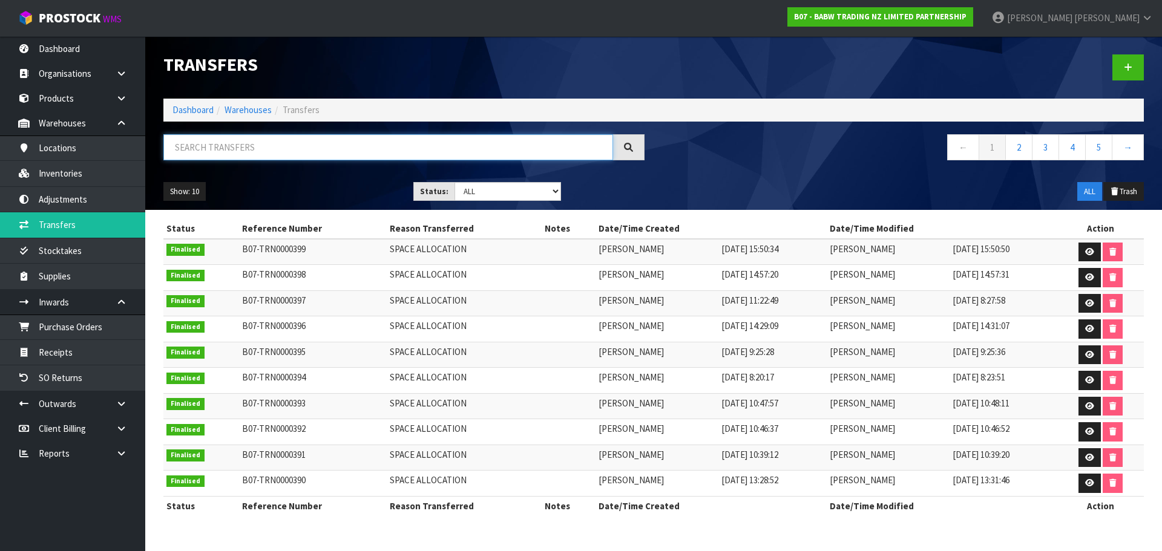
click at [332, 145] on input "text" at bounding box center [388, 147] width 450 height 26
paste input "32239"
type input "32239"
